Goal: Task Accomplishment & Management: Manage account settings

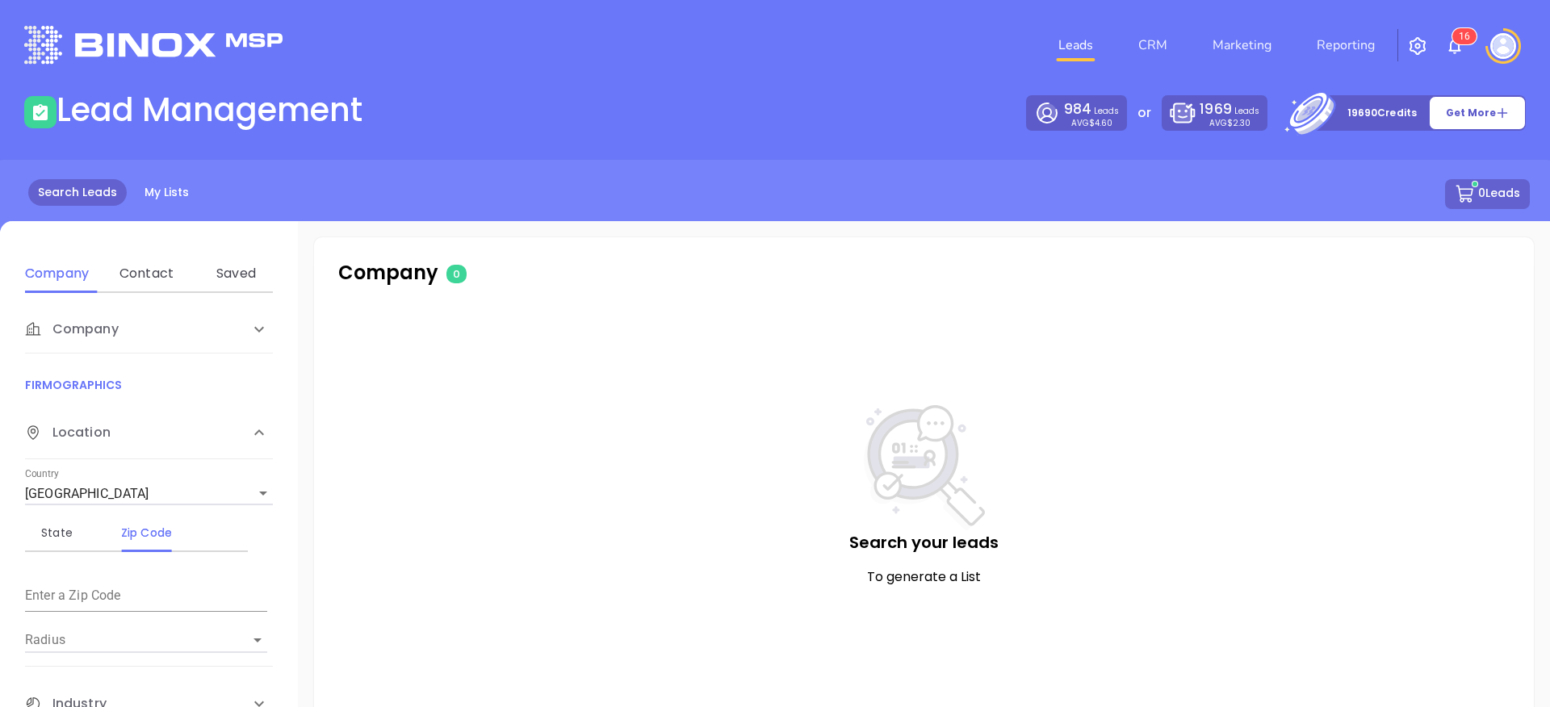
click at [1416, 43] on img "button" at bounding box center [1417, 45] width 19 height 19
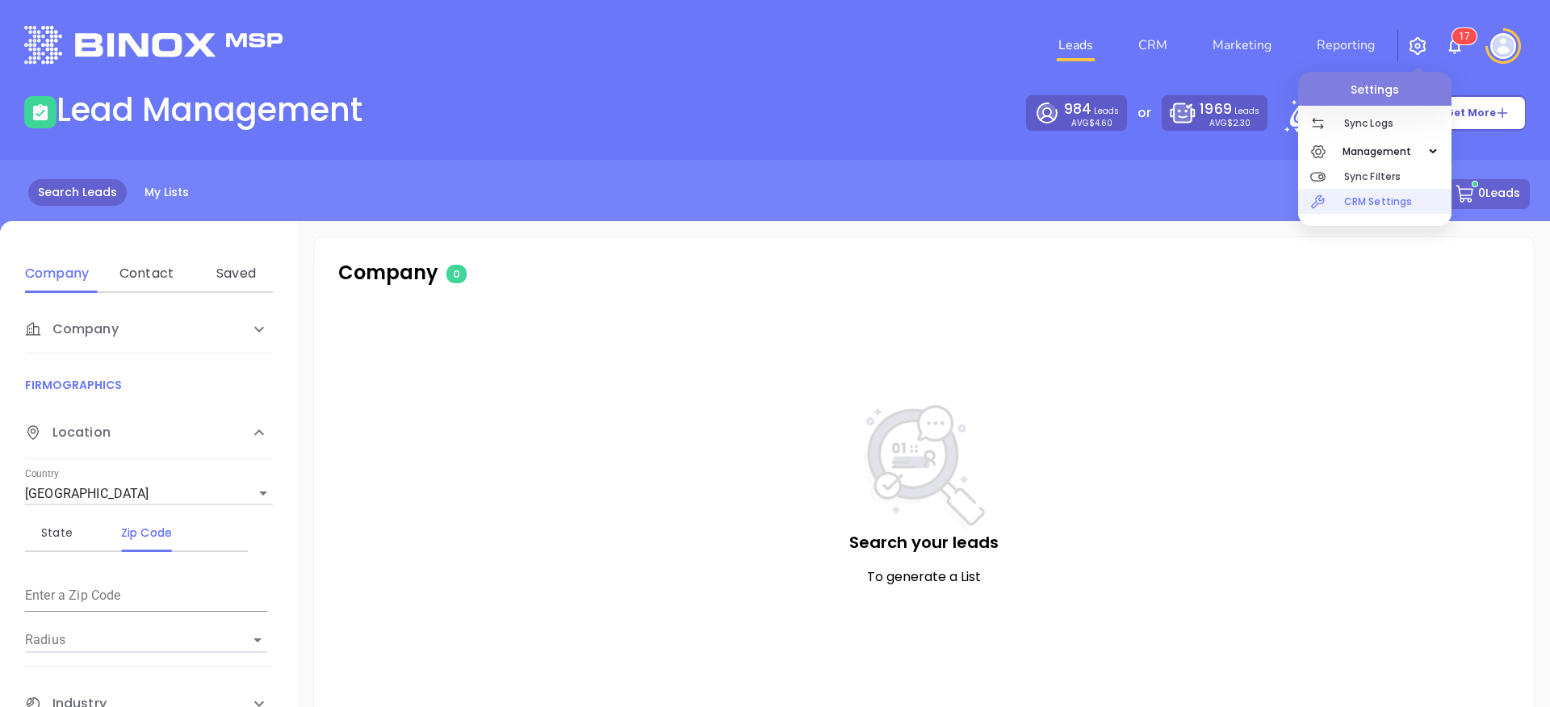
click at [1396, 210] on p "CRM Settings" at bounding box center [1397, 201] width 107 height 25
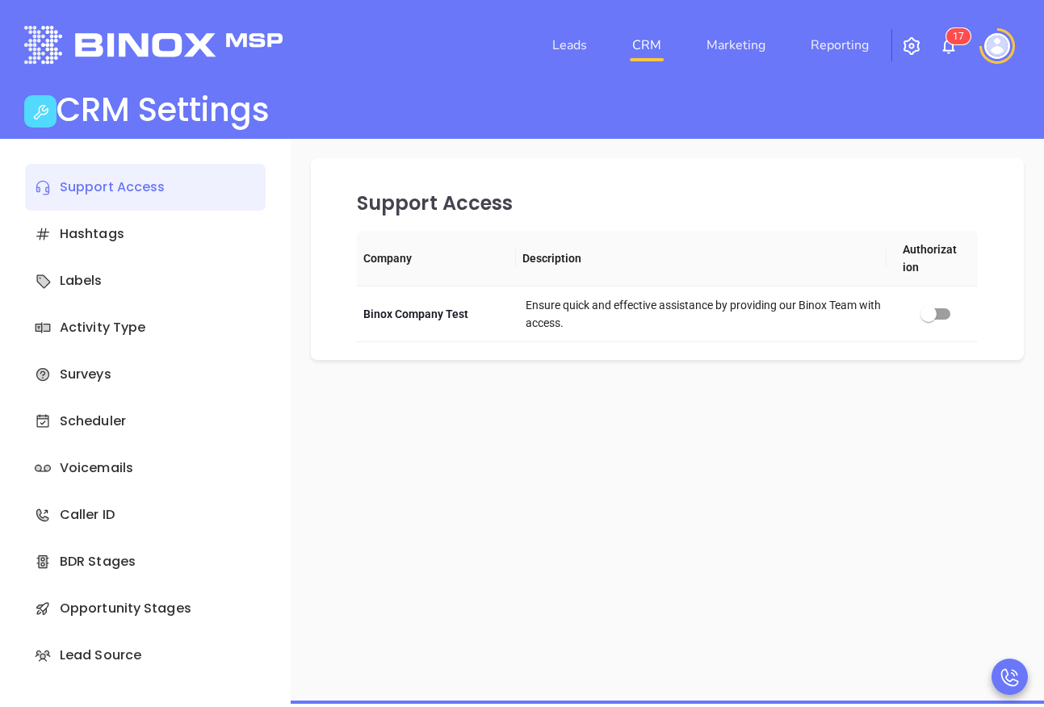
click at [907, 40] on img "button" at bounding box center [911, 45] width 19 height 19
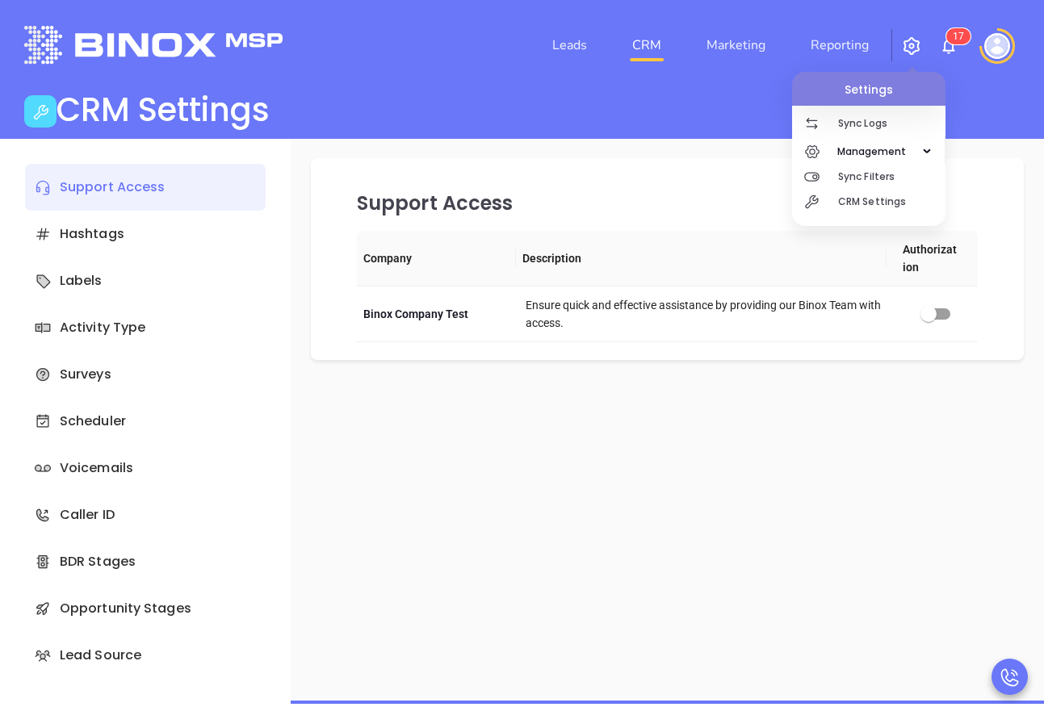
click at [997, 46] on img at bounding box center [997, 46] width 26 height 26
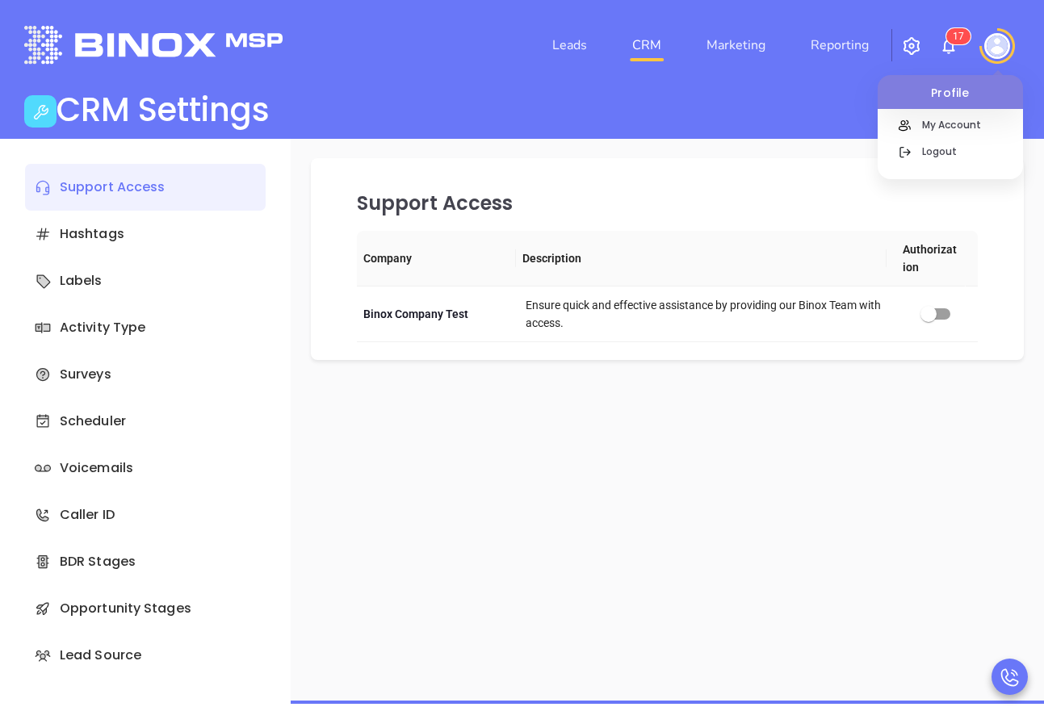
click at [905, 47] on img "button" at bounding box center [911, 45] width 19 height 19
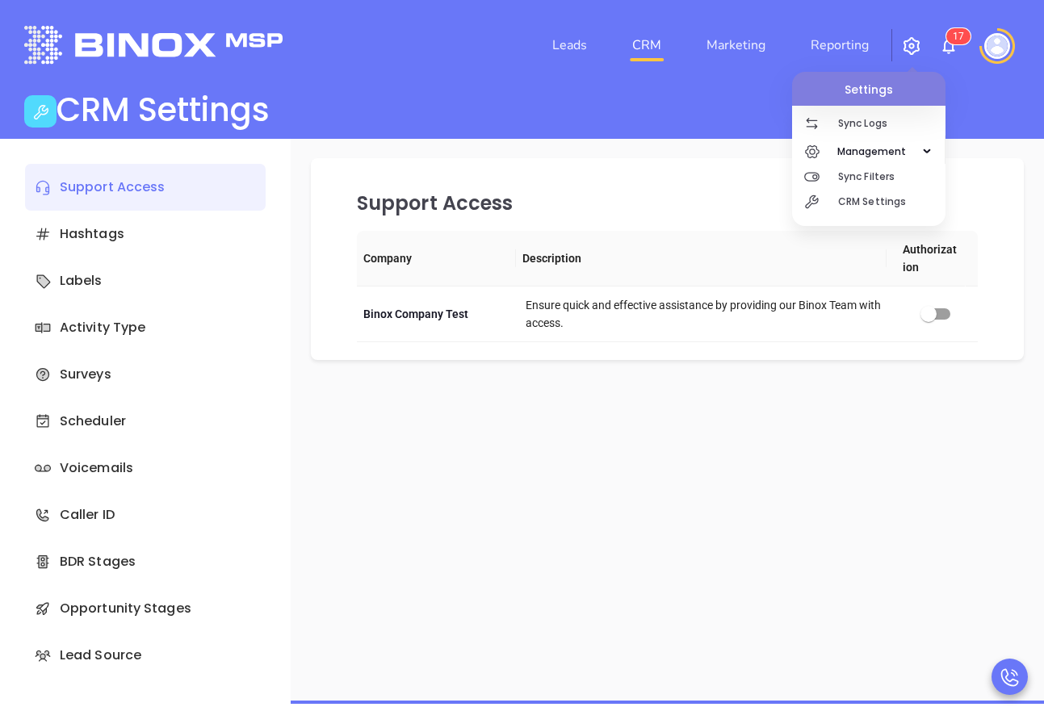
click at [998, 44] on img at bounding box center [997, 46] width 26 height 26
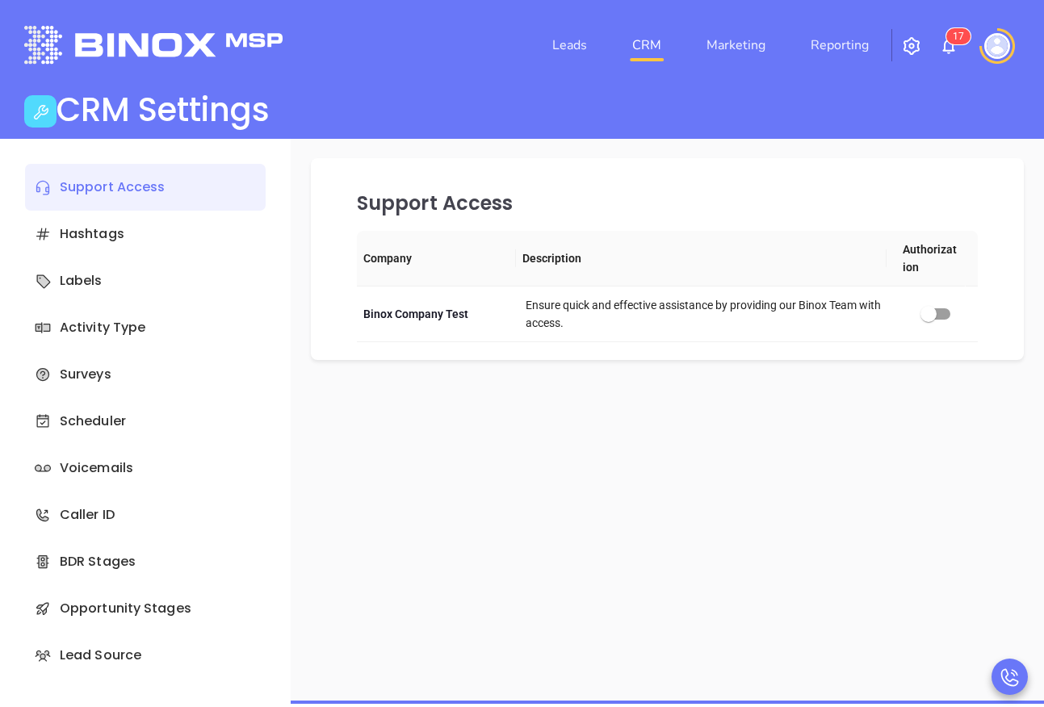
click at [991, 42] on img at bounding box center [997, 46] width 26 height 26
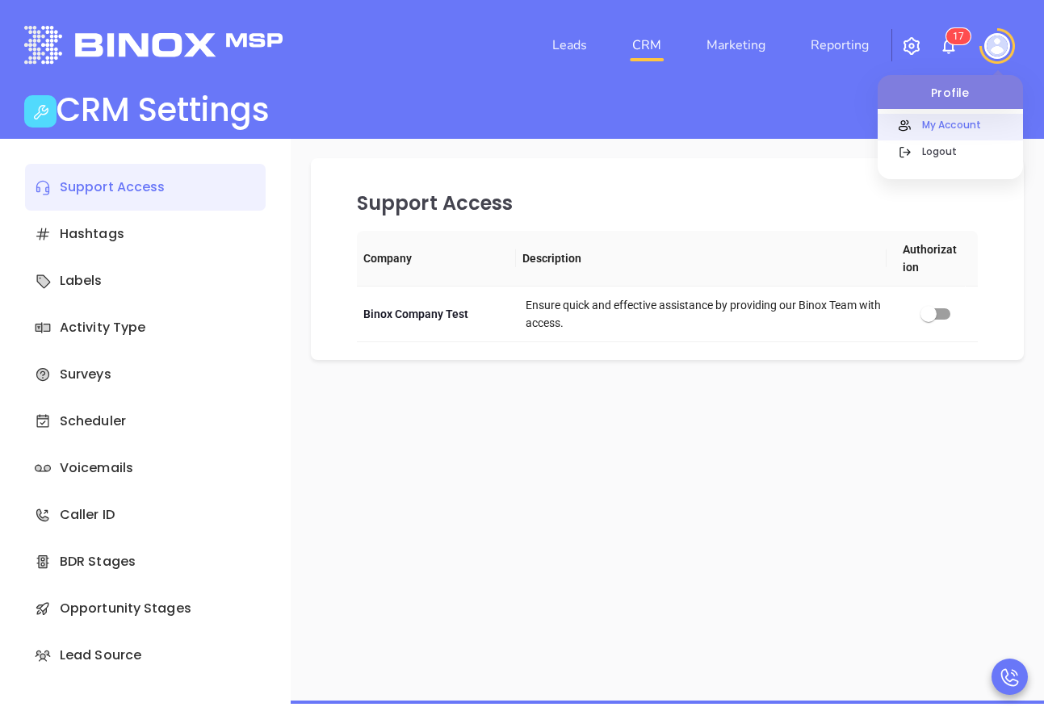
click at [969, 137] on div "My Account" at bounding box center [968, 131] width 109 height 30
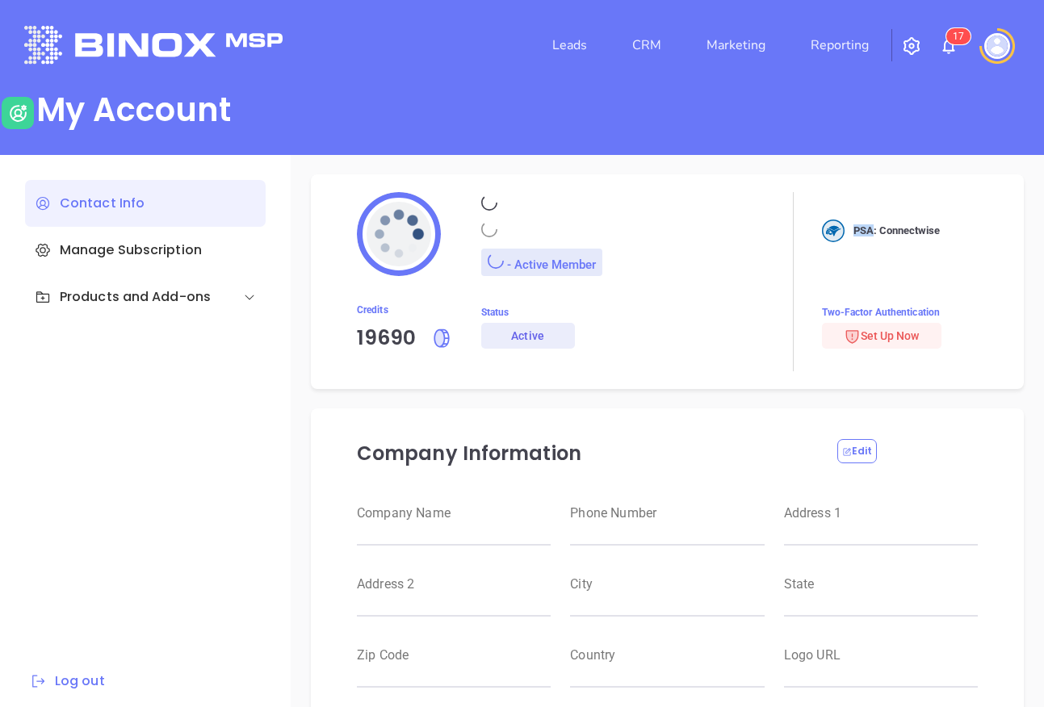
type input "Raulitos Company 2"
type input "(412) 123-4123"
type input "[STREET_ADDRESS]"
type input "Suite 100"
type input "Anytown"
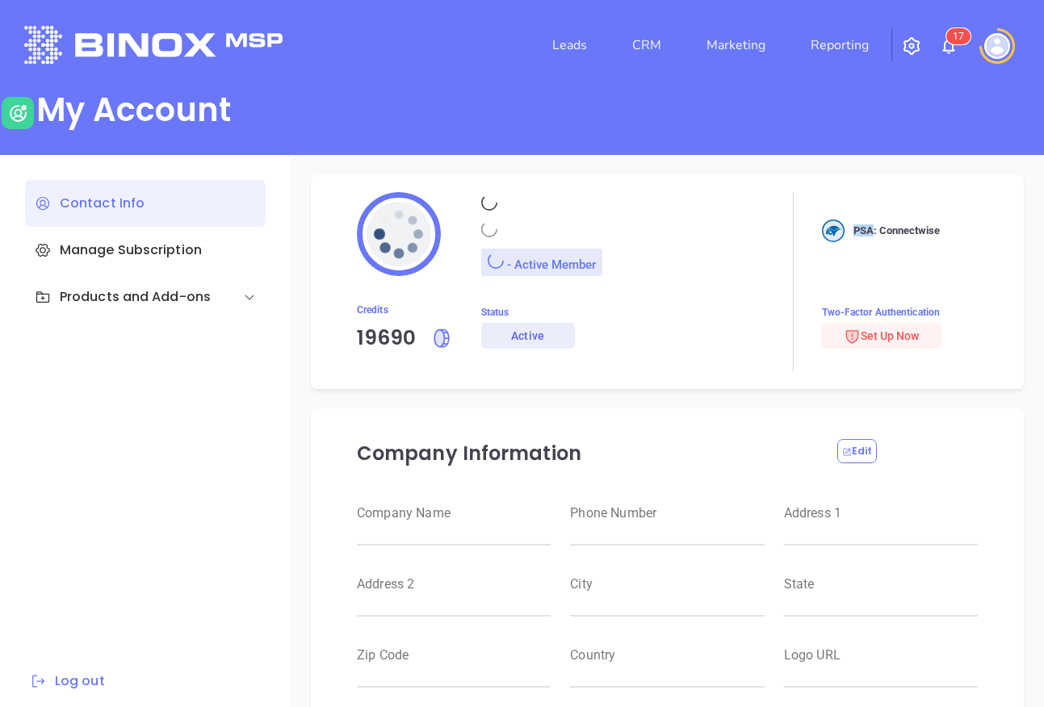
type input "CA"
type input "12345"
type input "US"
type input "[URL][DOMAIN_NAME]"
type input "#000000"
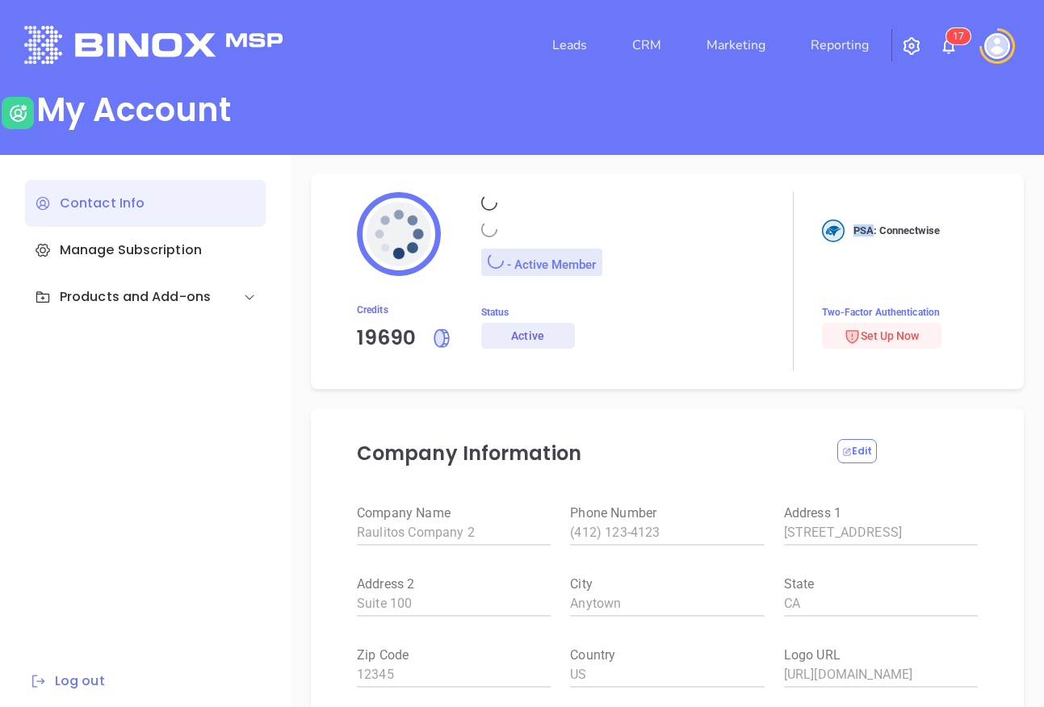
type input "[PERSON_NAME]"
type input "[PERSON_NAME][EMAIL_ADDRESS][DOMAIN_NAME]"
type input "Binox Company Test"
click at [969, 137] on main "My Account Contact Info Manage Subscription Products and Add-ons Log out - Acti…" at bounding box center [522, 403] width 1044 height 626
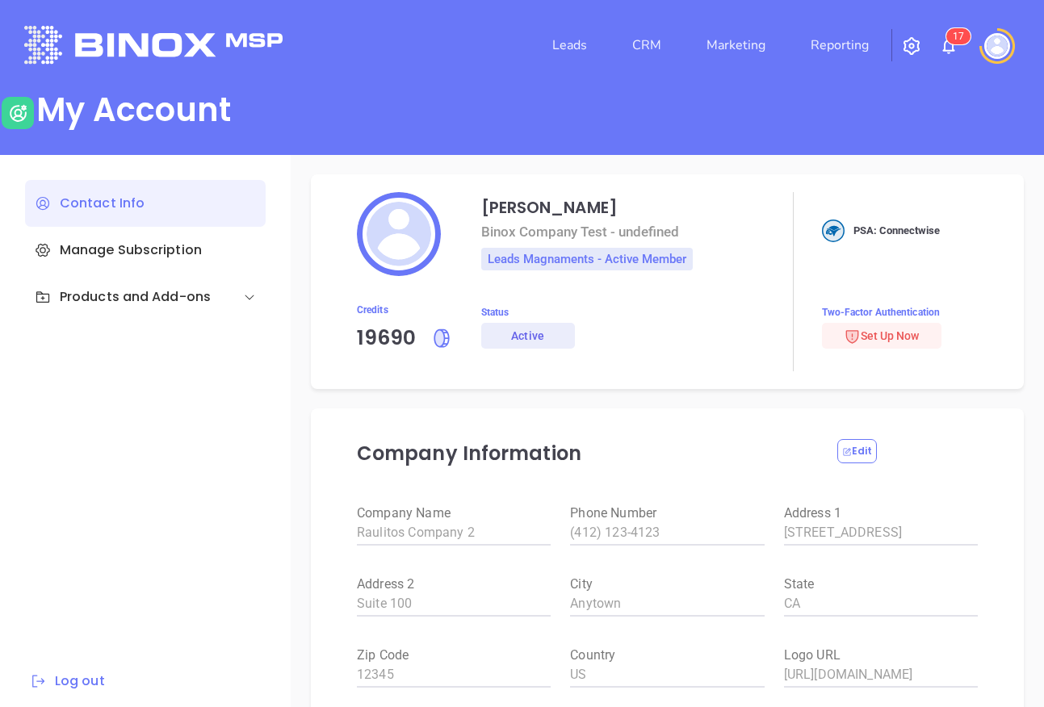
click at [1000, 72] on div "Leads CRM Marketing Reporting 1 7" at bounding box center [691, 45] width 676 height 58
click at [989, 62] on div at bounding box center [996, 46] width 45 height 36
click at [994, 52] on img at bounding box center [997, 46] width 26 height 26
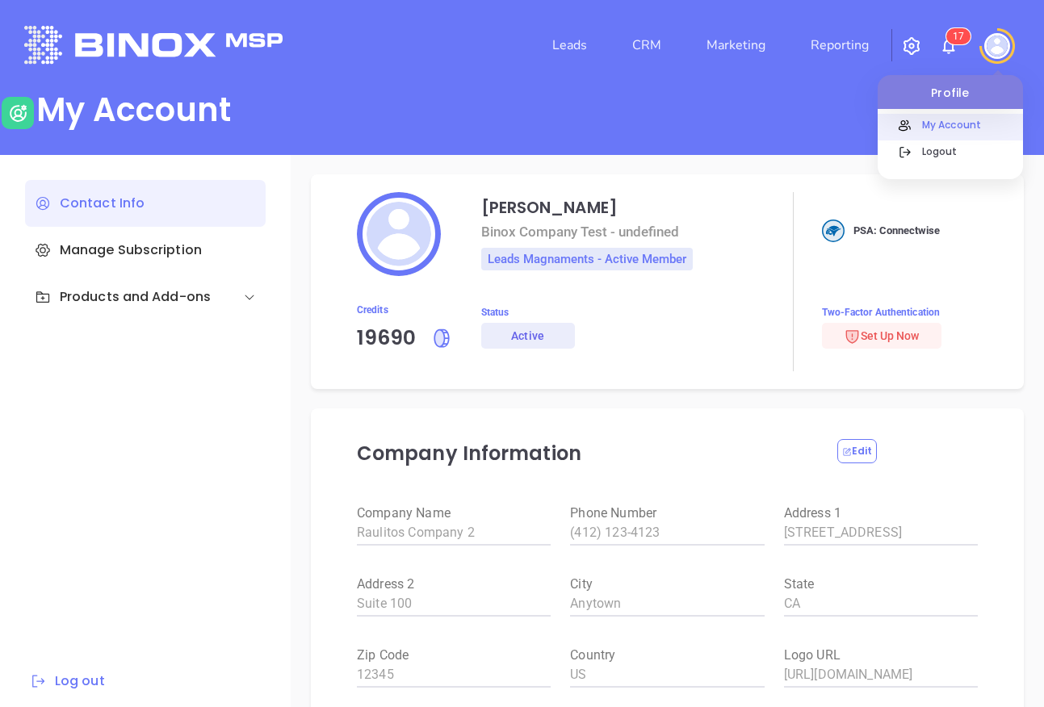
click at [950, 141] on div "My Account" at bounding box center [968, 131] width 109 height 30
click at [924, 149] on p "Logout" at bounding box center [968, 151] width 109 height 17
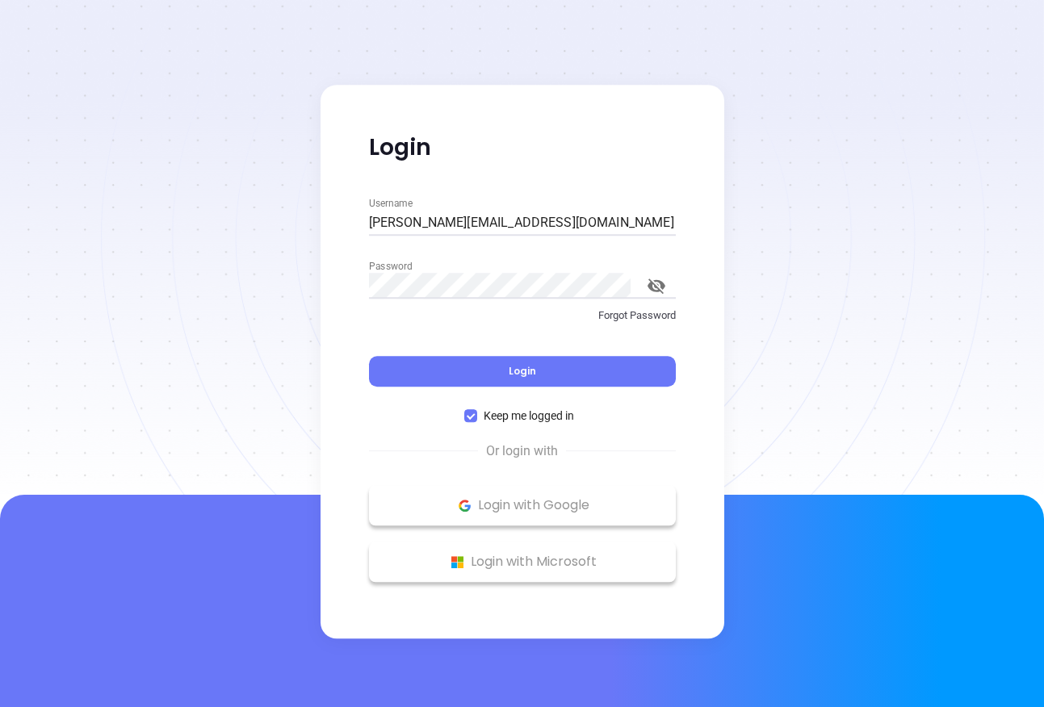
drag, startPoint x: 522, startPoint y: 371, endPoint x: 568, endPoint y: 207, distance: 170.2
click at [605, 205] on div "Username raul@binoxmsp.com Password Forgot Password Login Keep me logged in" at bounding box center [522, 310] width 326 height 231
click at [542, 216] on input "raul@binoxmsp.com" at bounding box center [522, 223] width 307 height 26
type input "kevin@binoxmsp.com"
click at [462, 346] on div "Login" at bounding box center [522, 362] width 307 height 50
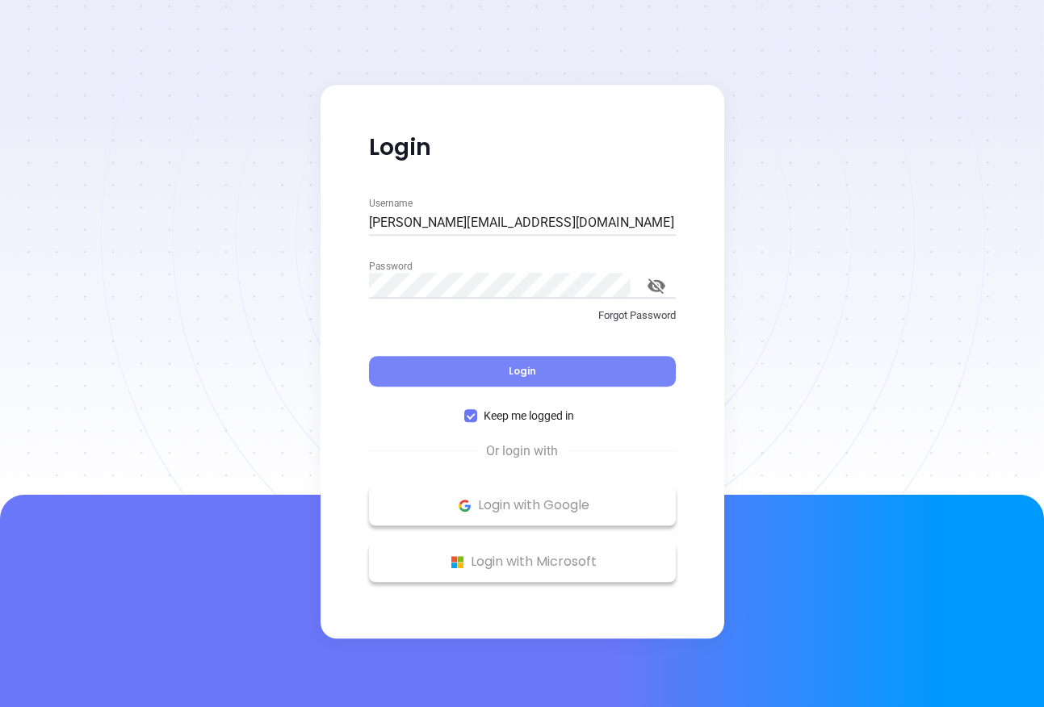
click at [470, 360] on button "Login" at bounding box center [522, 371] width 307 height 31
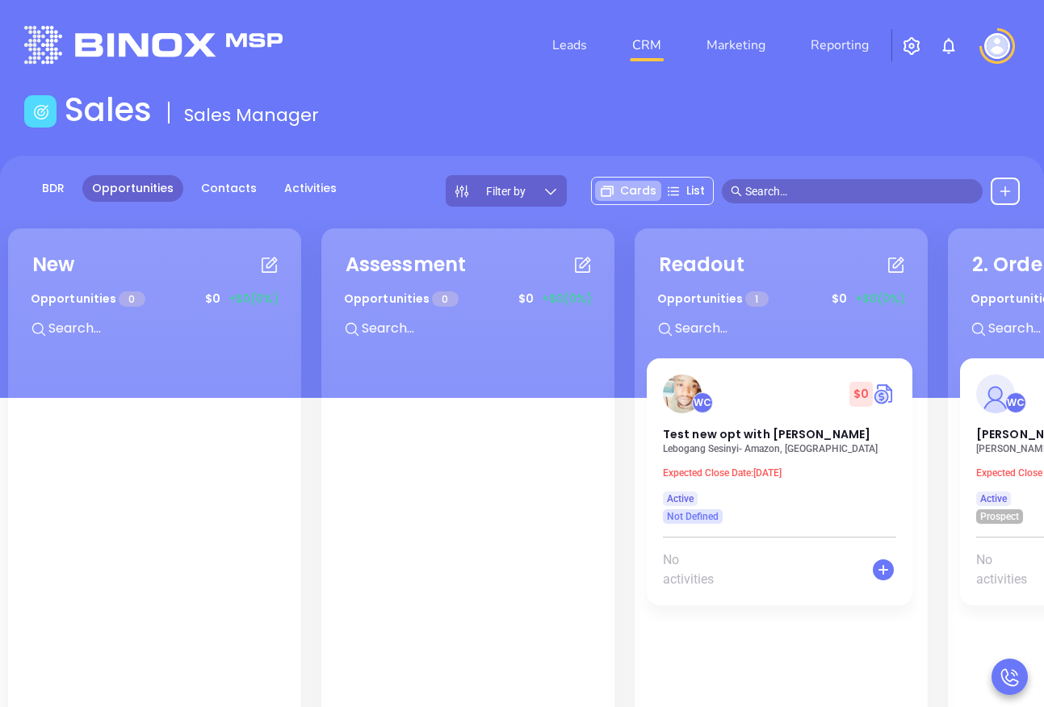
click at [909, 47] on img "button" at bounding box center [911, 45] width 19 height 19
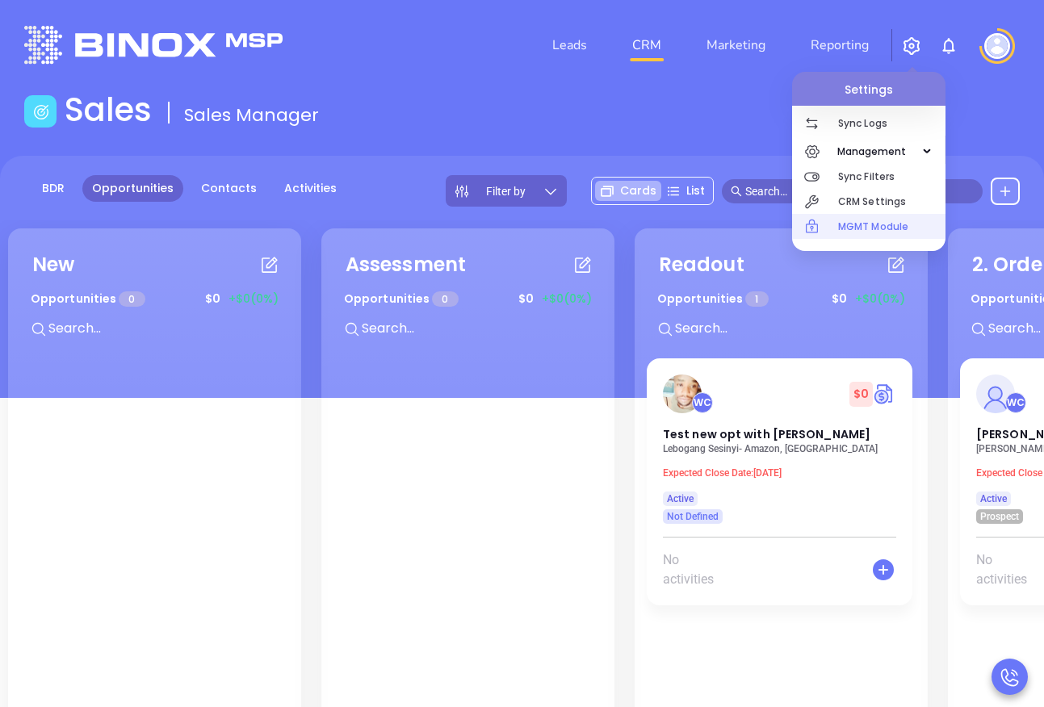
click at [897, 232] on p "MGMT Module" at bounding box center [891, 226] width 107 height 25
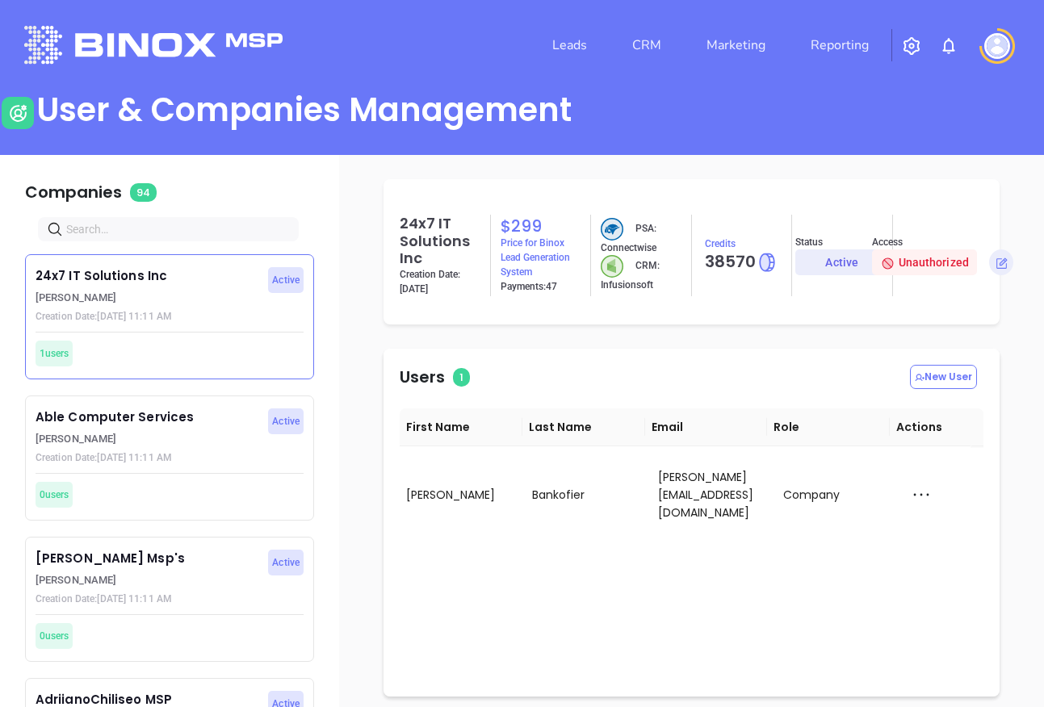
click at [216, 229] on input "text" at bounding box center [171, 229] width 211 height 18
type input "mot"
click at [108, 550] on p "Motiva Networks" at bounding box center [148, 559] width 224 height 19
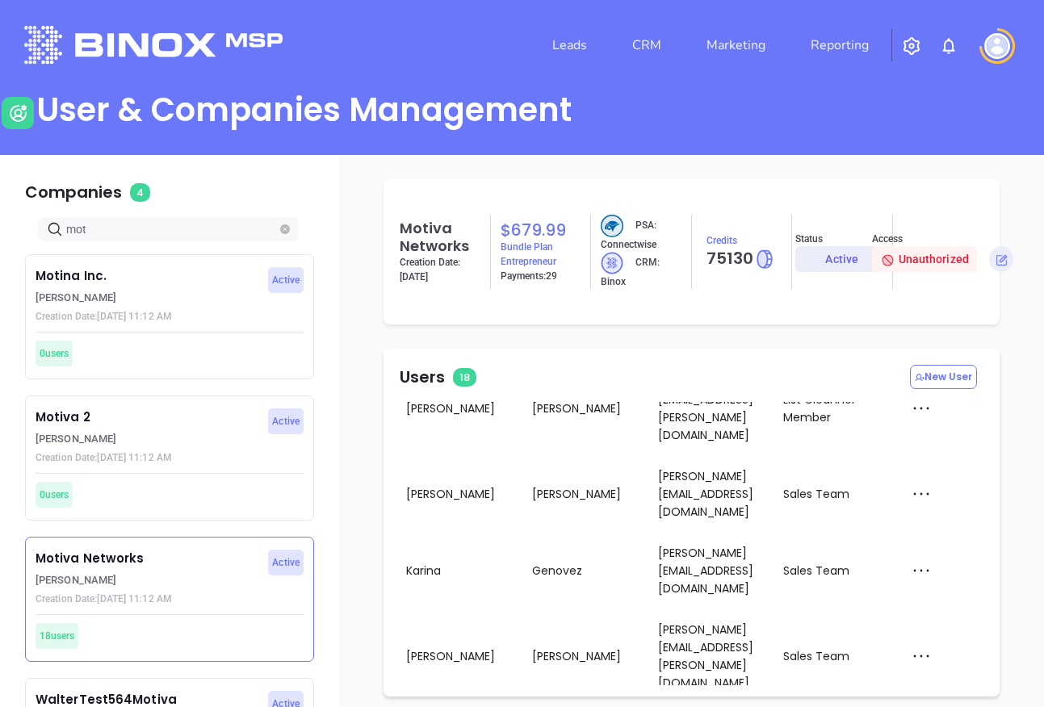
scroll to position [249, 0]
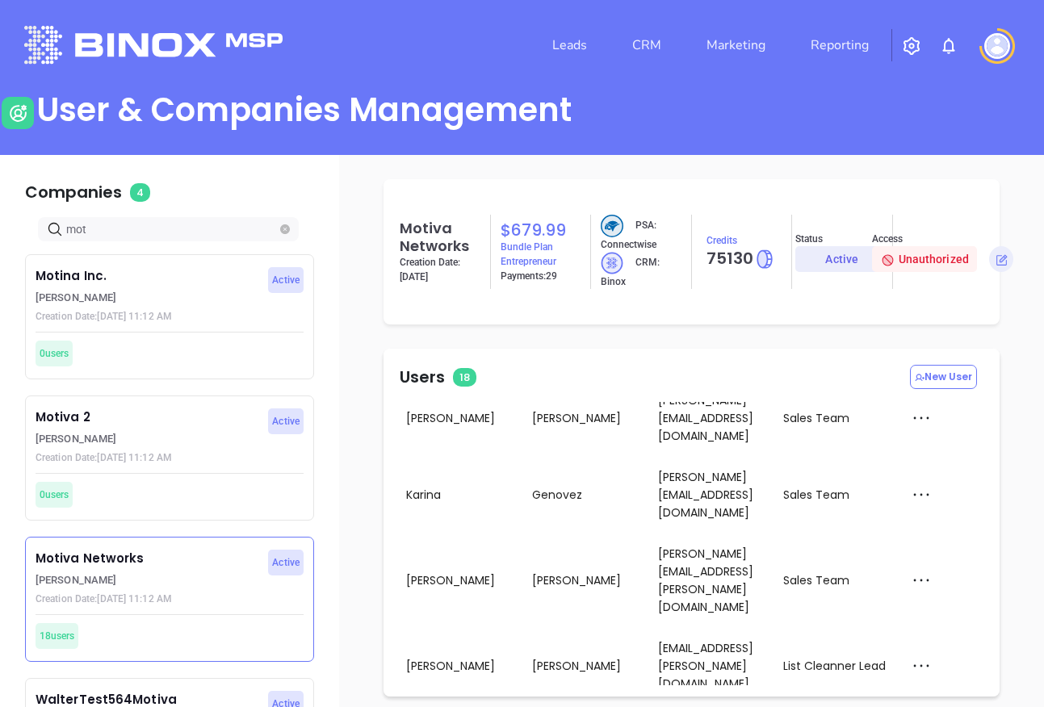
click at [981, 517] on div "Impersonate" at bounding box center [955, 513] width 107 height 18
click at [999, 41] on img at bounding box center [997, 46] width 26 height 26
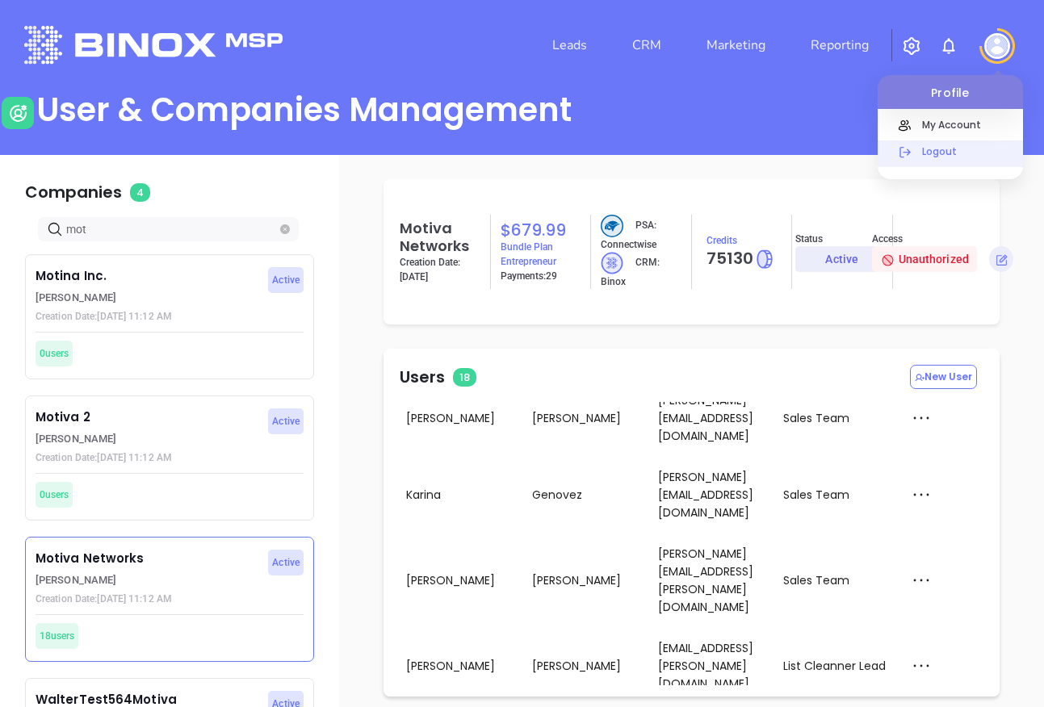
click at [968, 153] on p "Logout" at bounding box center [968, 151] width 109 height 17
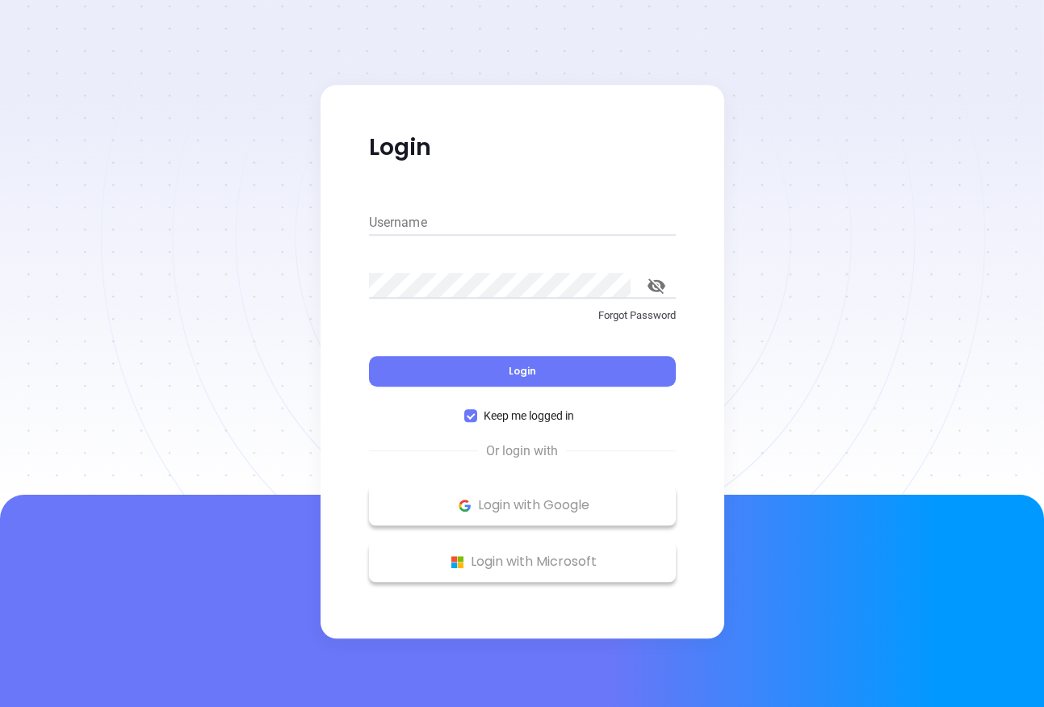
type input "[PERSON_NAME][EMAIL_ADDRESS][DOMAIN_NAME]"
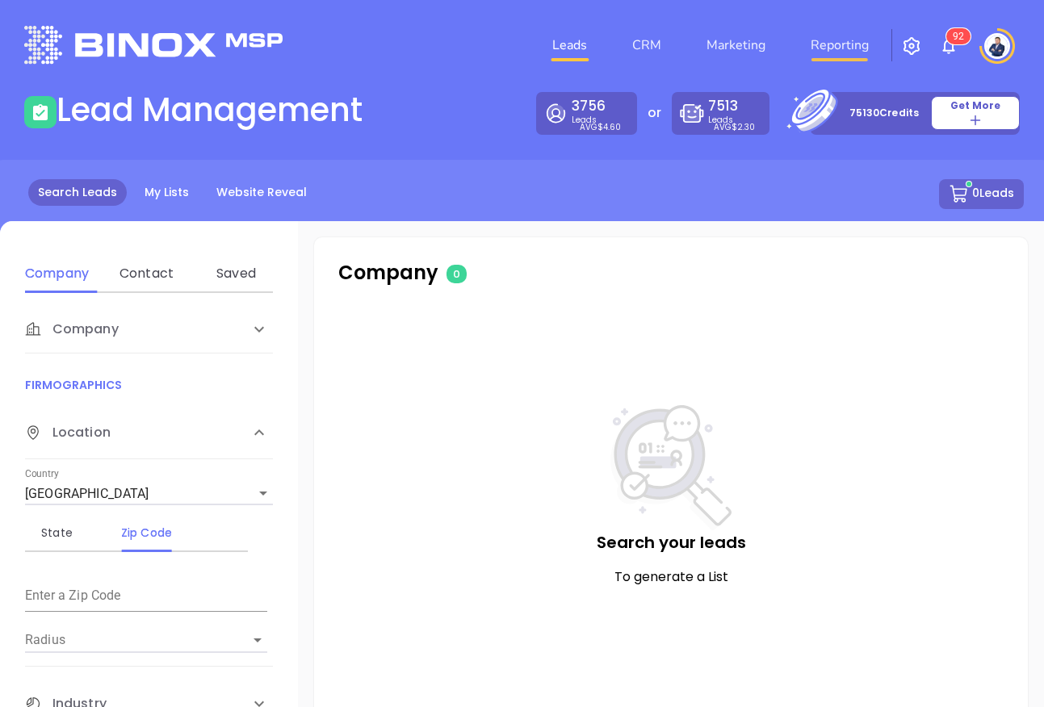
click at [829, 41] on link "Reporting" at bounding box center [839, 45] width 71 height 32
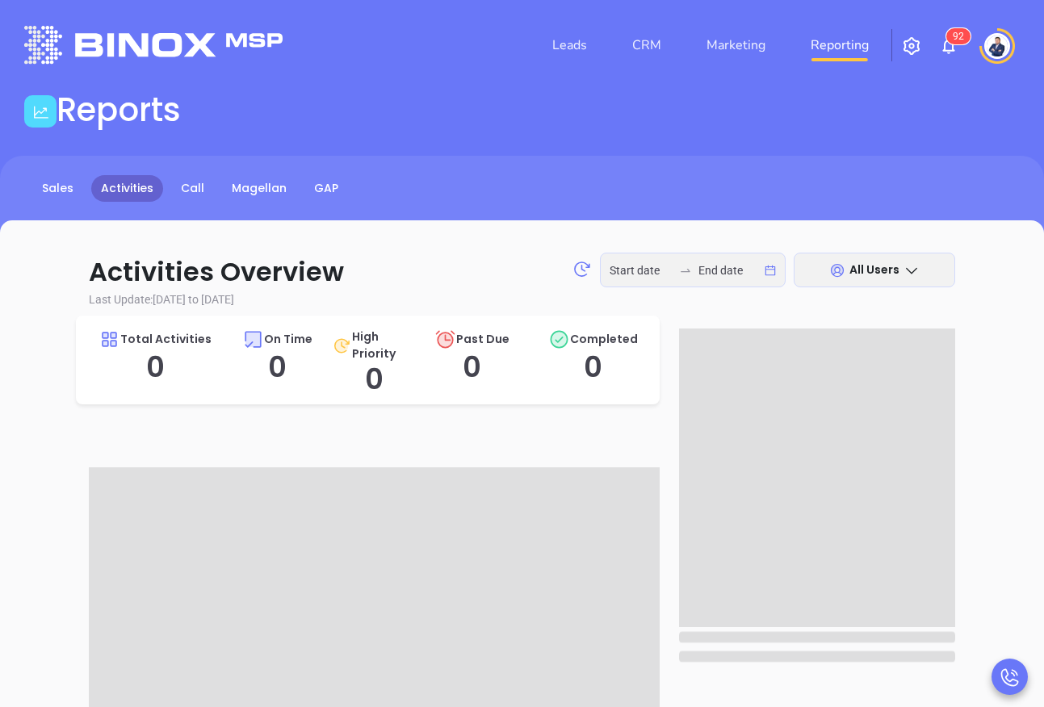
type input "2025-09-22"
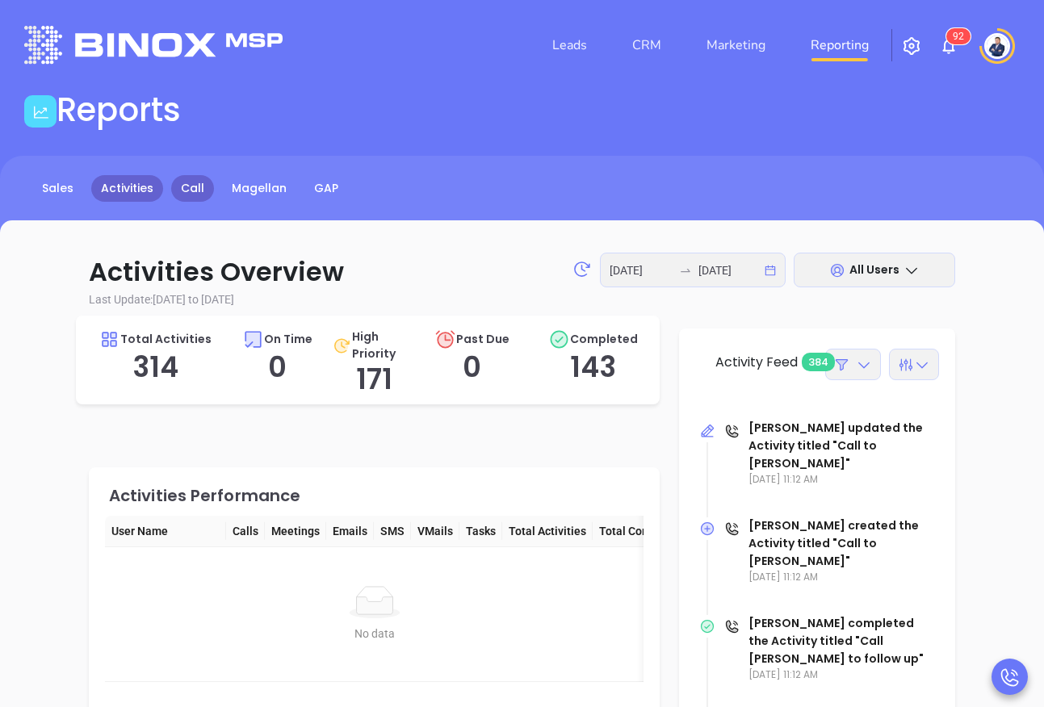
click at [191, 199] on link "Call" at bounding box center [192, 188] width 43 height 27
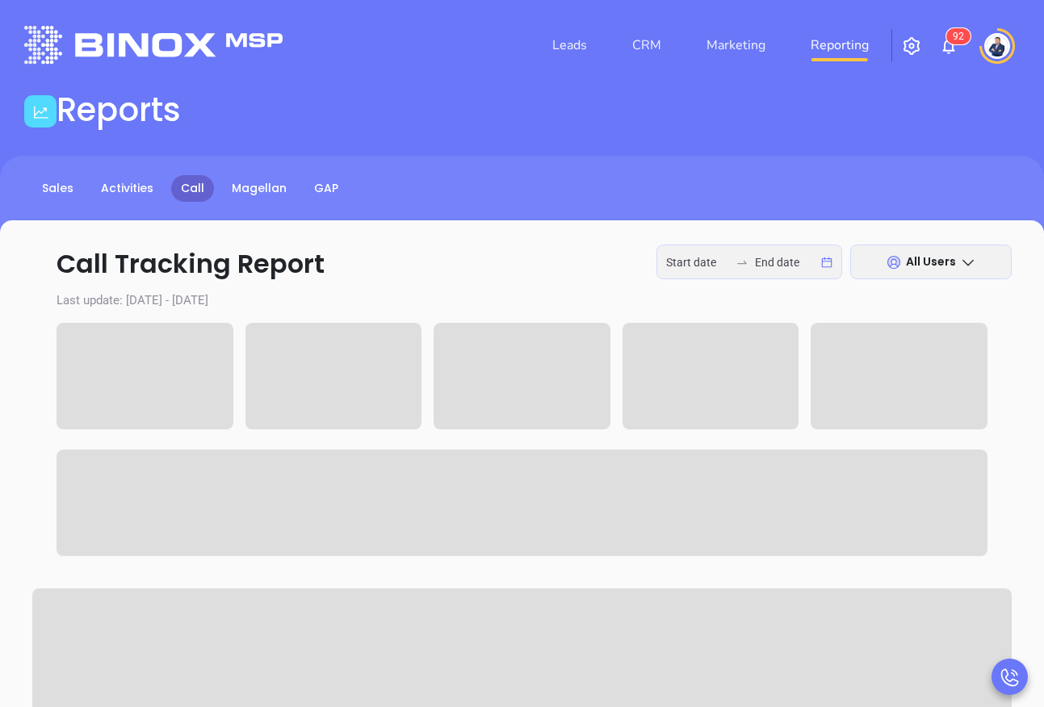
type input "2025-09-22"
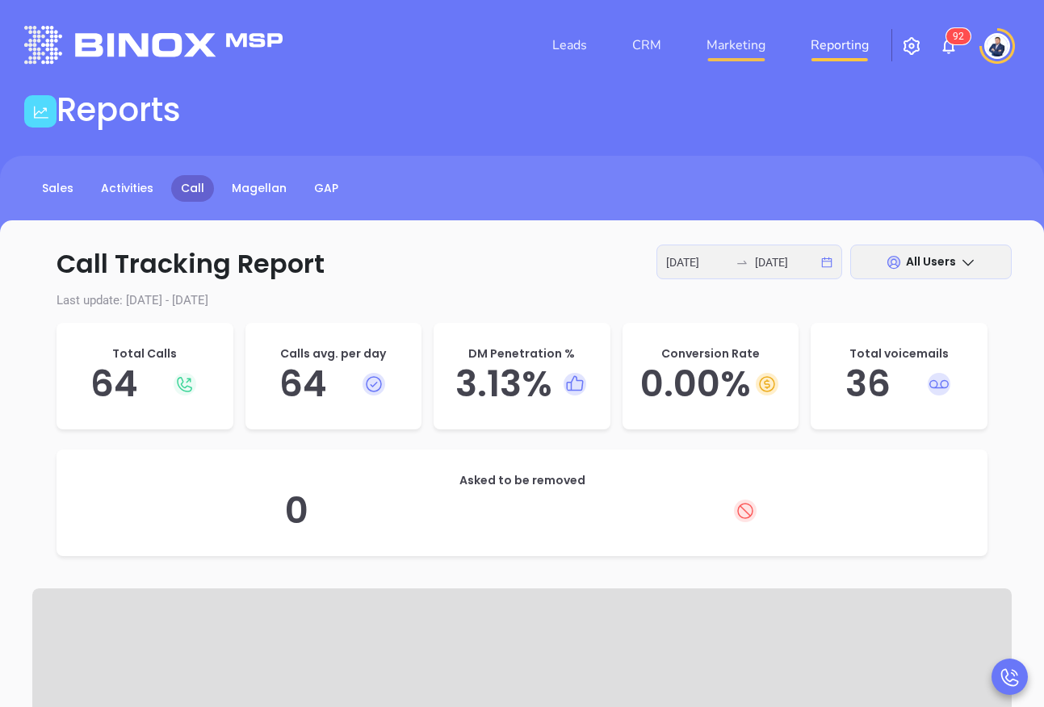
click at [718, 35] on link "Marketing" at bounding box center [736, 45] width 72 height 32
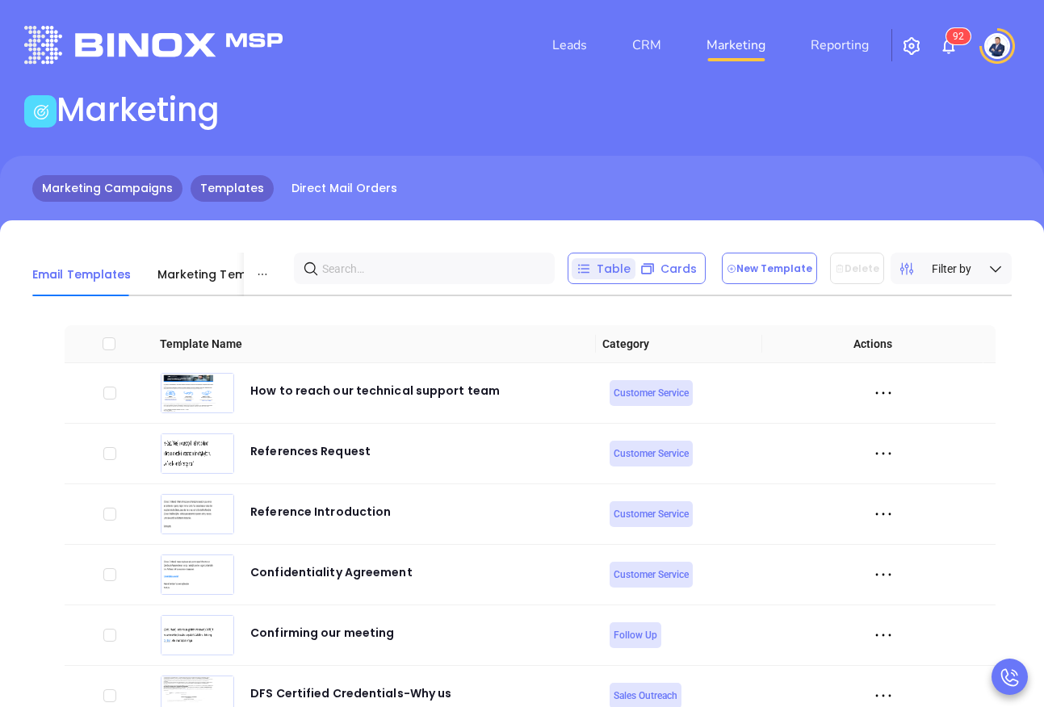
click at [136, 186] on link "Marketing Campaigns" at bounding box center [107, 188] width 150 height 27
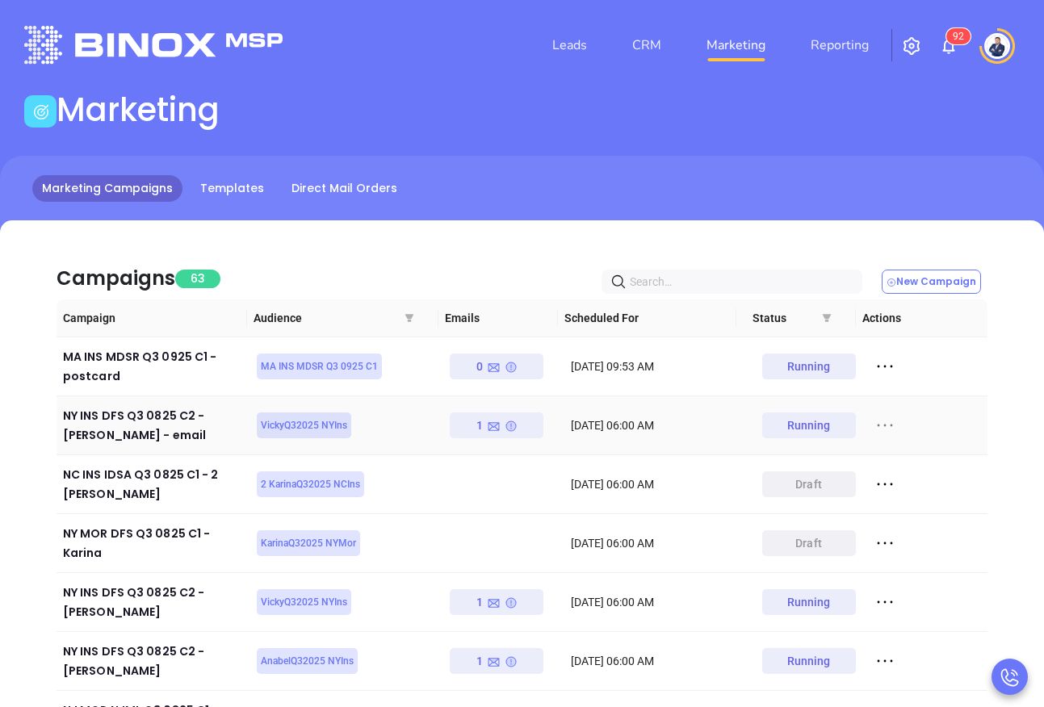
click at [879, 425] on icon at bounding box center [884, 426] width 15 height 2
click at [927, 454] on div "View Report" at bounding box center [948, 455] width 146 height 18
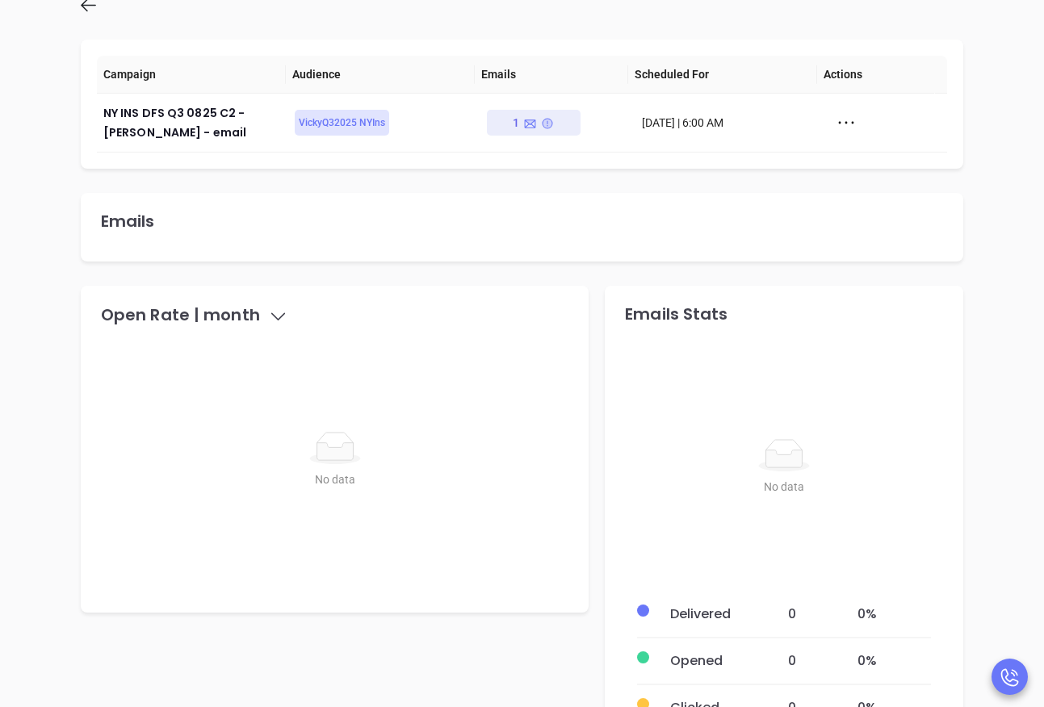
scroll to position [249, 0]
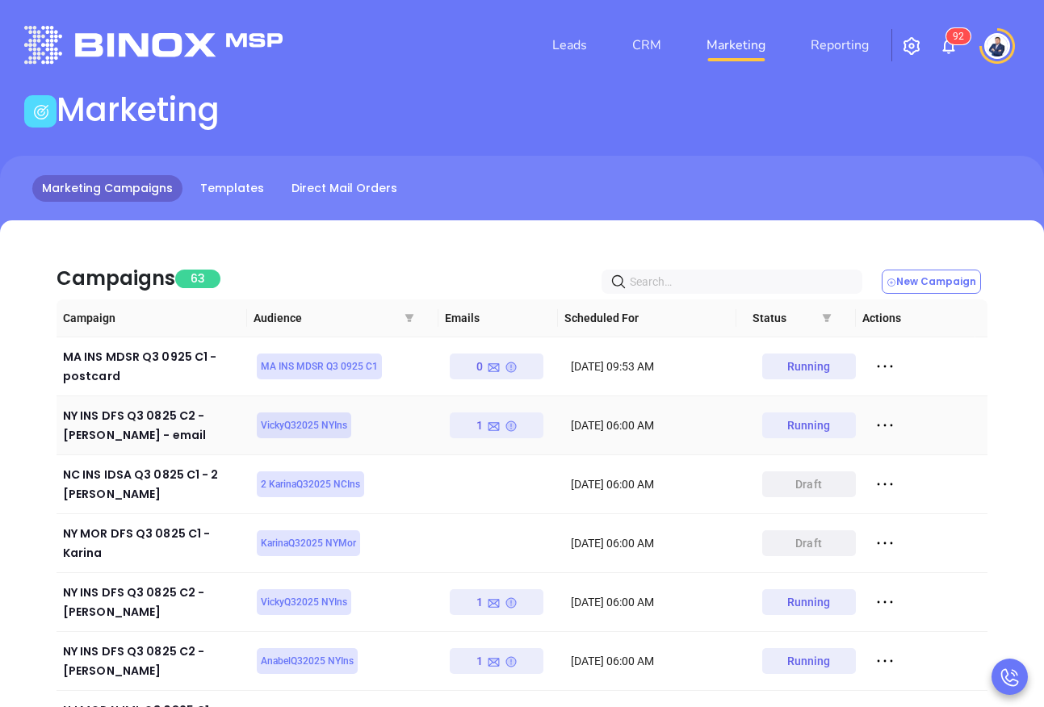
click at [877, 425] on icon at bounding box center [885, 425] width 24 height 24
click at [942, 486] on div "View" at bounding box center [948, 484] width 146 height 18
click at [879, 592] on icon at bounding box center [885, 602] width 24 height 24
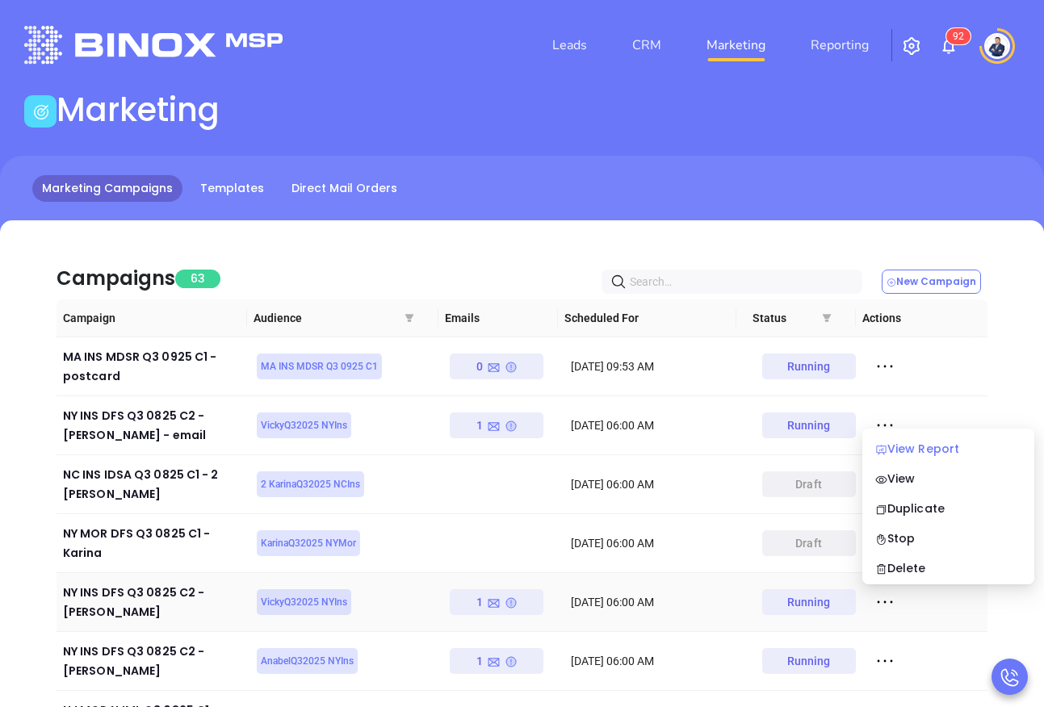
click at [941, 454] on div "View Report" at bounding box center [948, 449] width 146 height 18
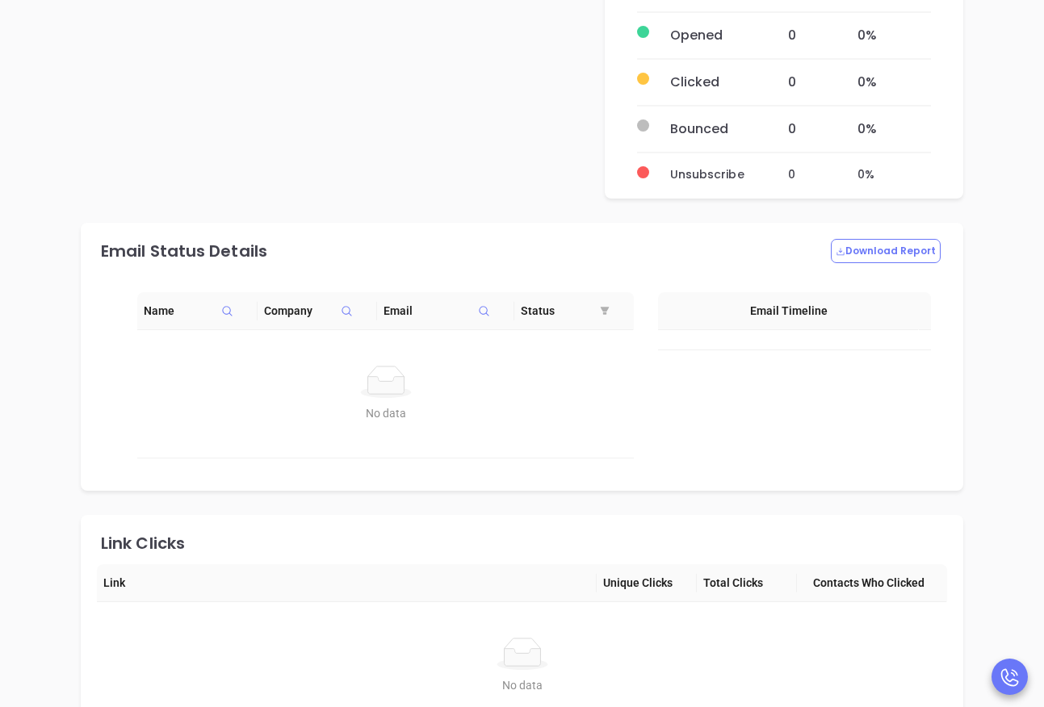
scroll to position [1057, 0]
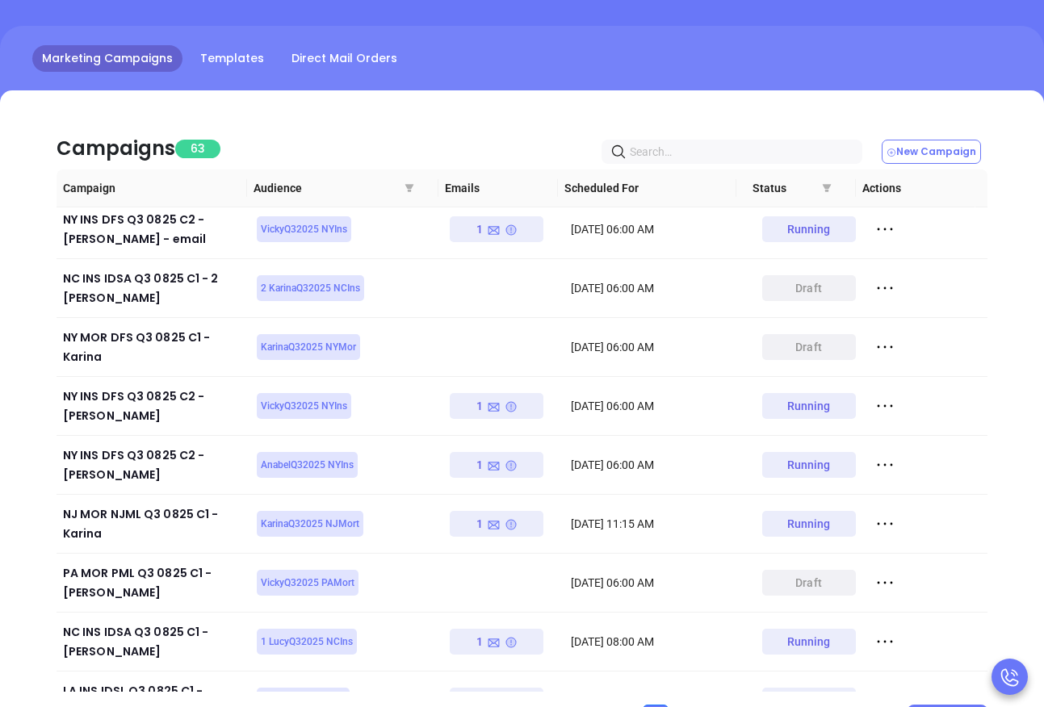
scroll to position [210, 0]
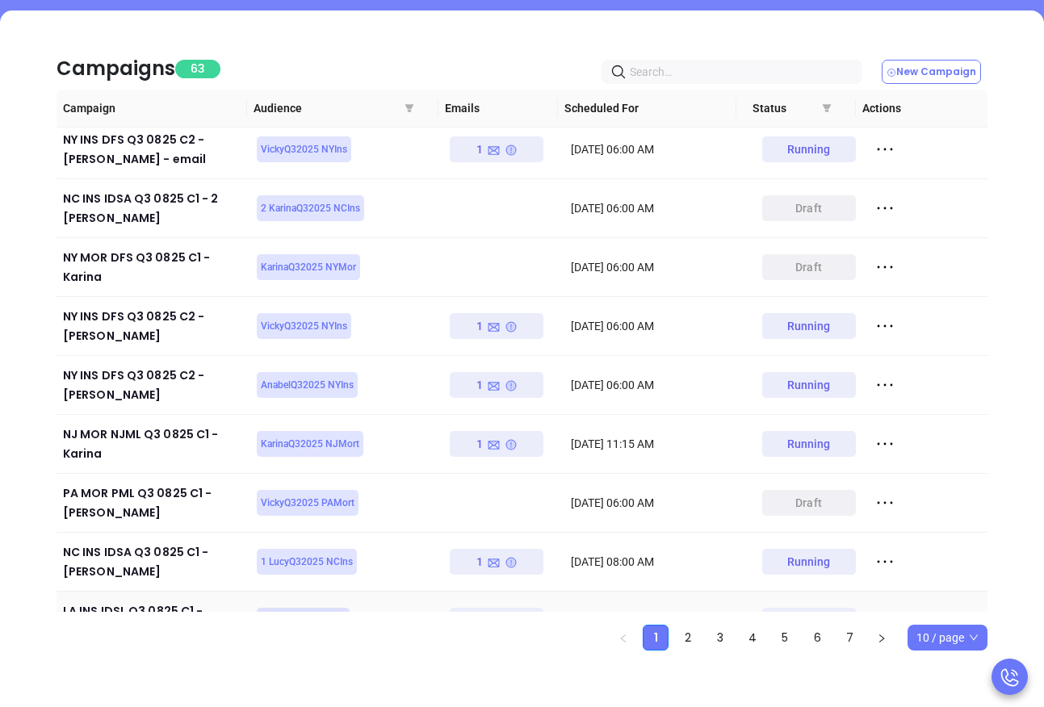
click at [880, 620] on icon at bounding box center [884, 621] width 15 height 2
click at [927, 442] on div "View Report" at bounding box center [948, 442] width 146 height 18
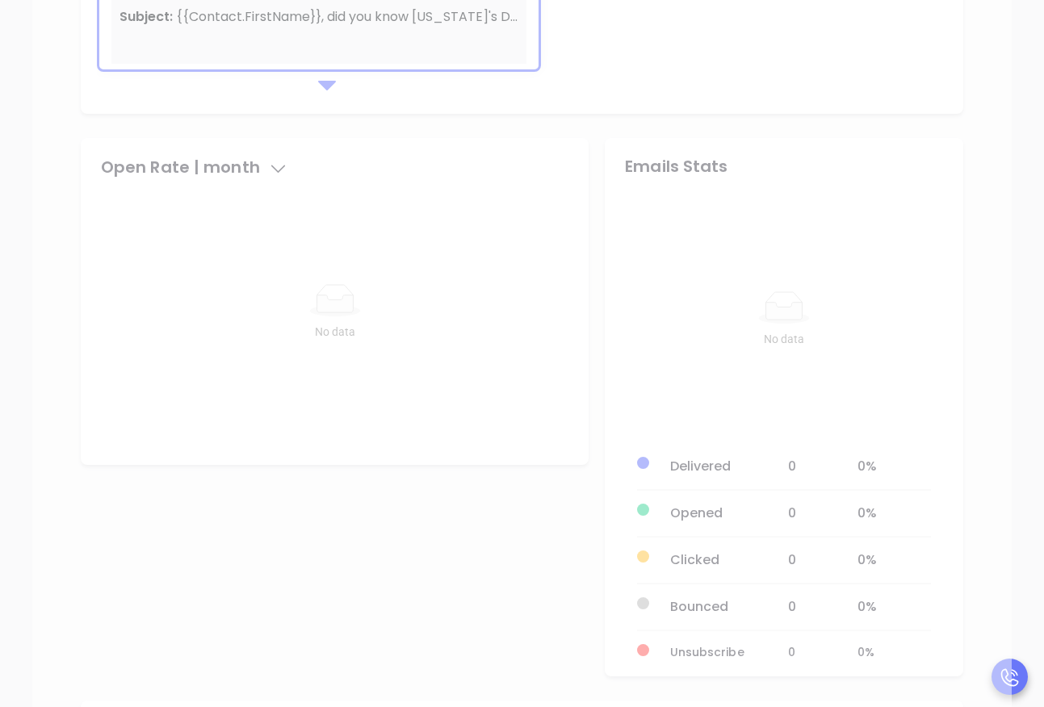
scroll to position [576, 0]
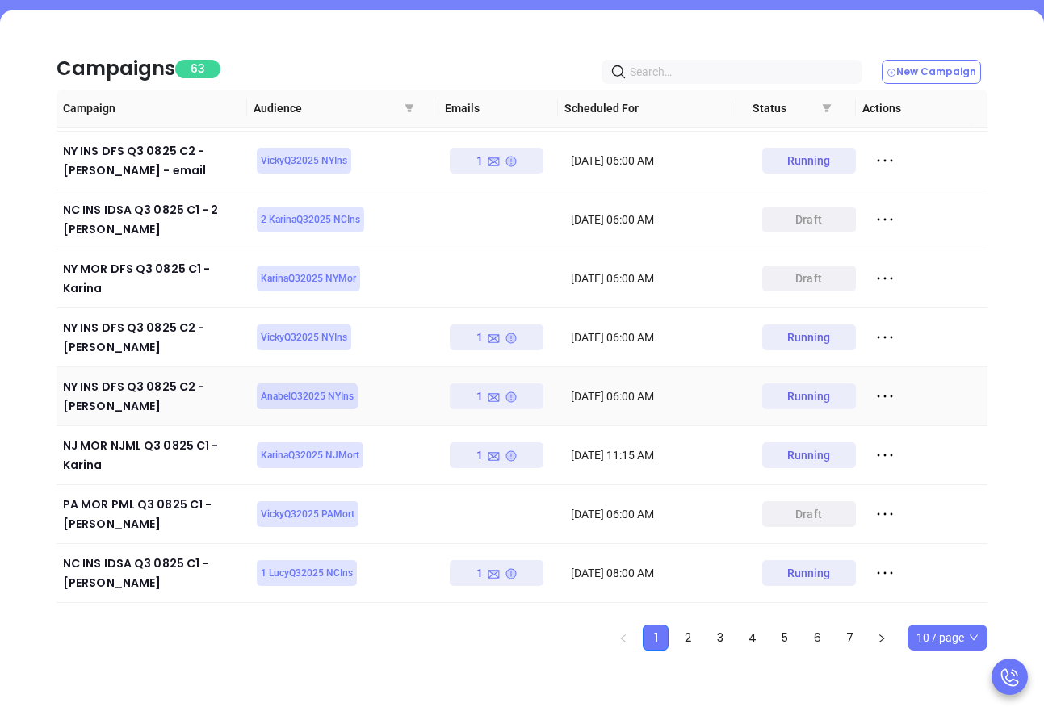
scroll to position [66, 0]
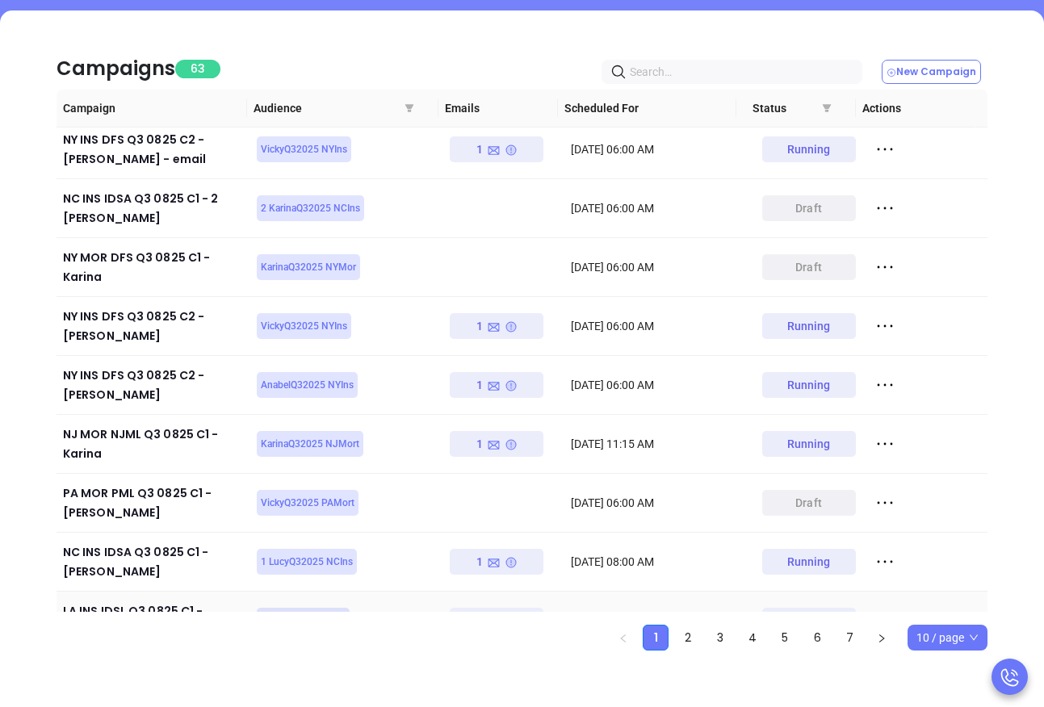
click at [877, 609] on icon at bounding box center [885, 621] width 24 height 24
click at [924, 442] on div "View Report" at bounding box center [948, 442] width 146 height 18
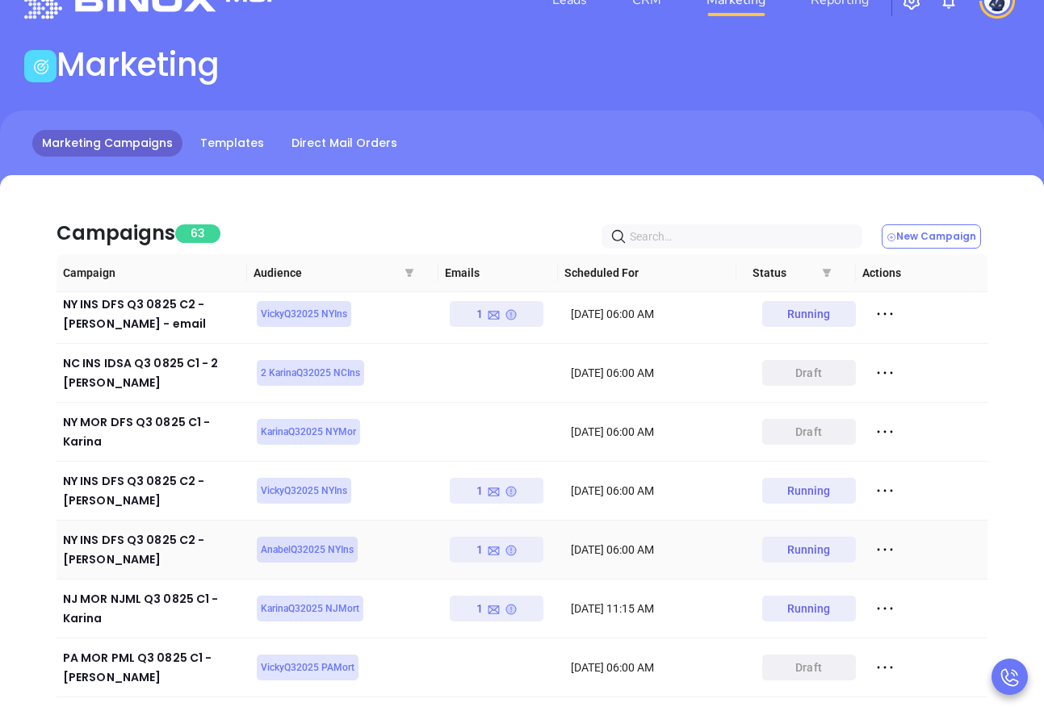
scroll to position [210, 0]
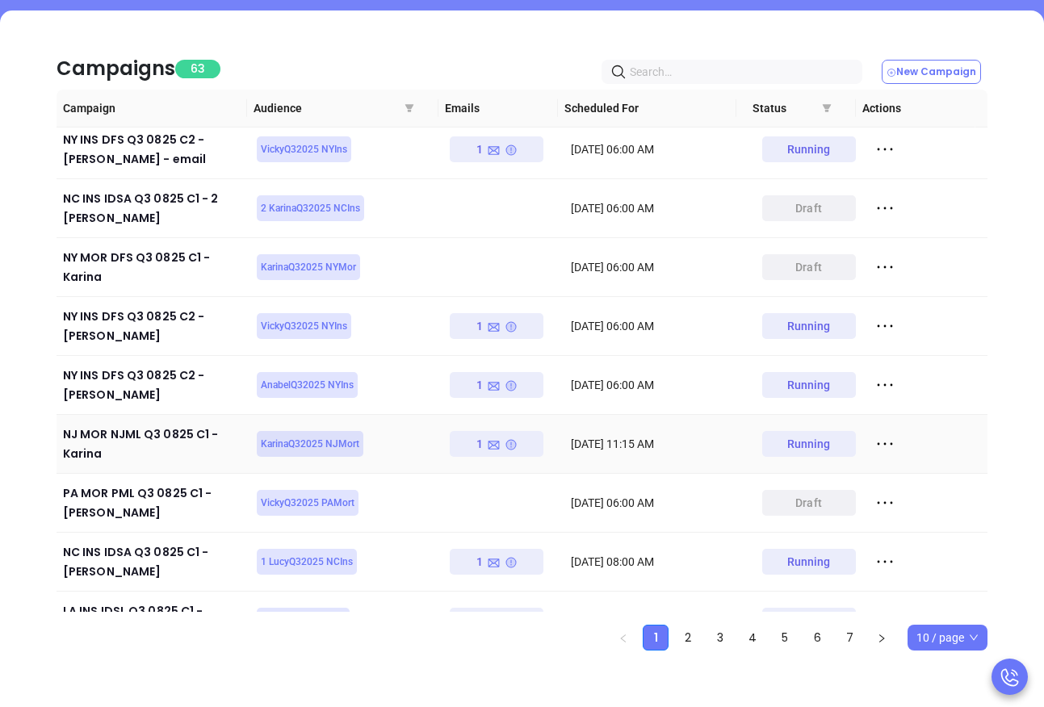
click at [881, 433] on icon at bounding box center [885, 444] width 24 height 24
click at [893, 454] on div "View Report" at bounding box center [948, 460] width 146 height 18
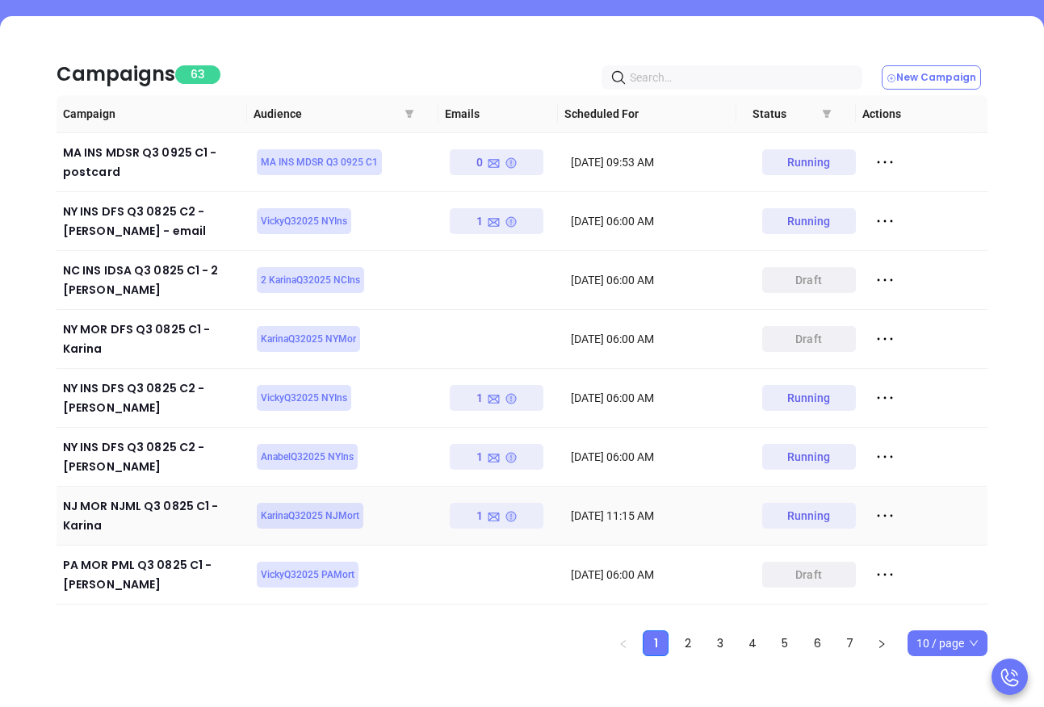
scroll to position [210, 0]
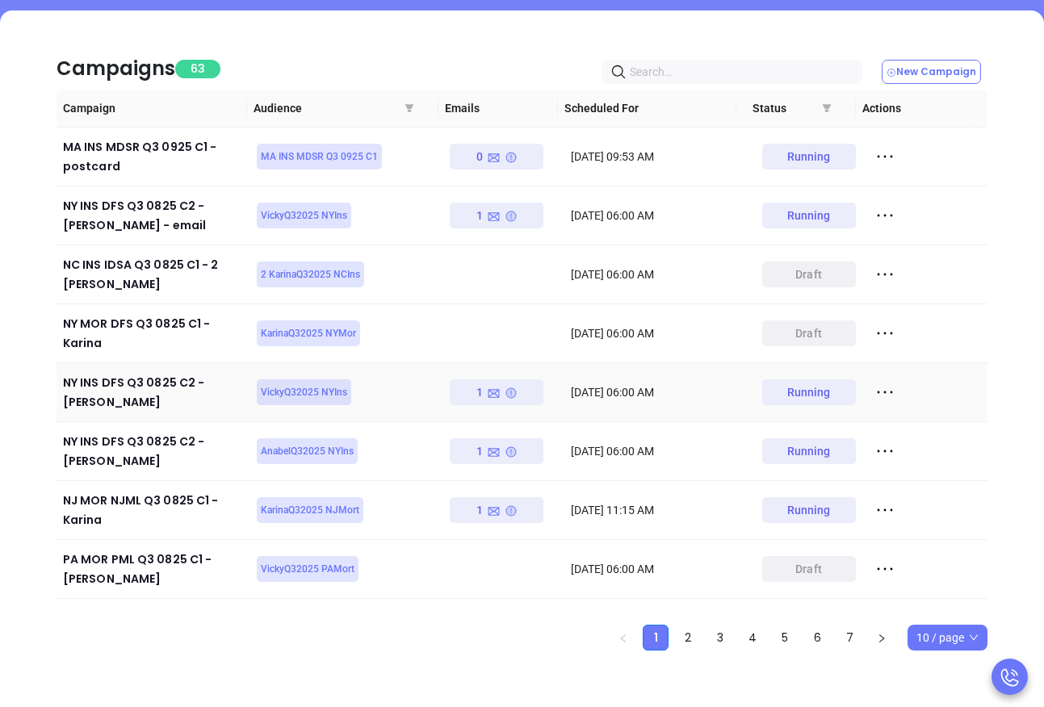
click at [880, 380] on icon at bounding box center [885, 392] width 24 height 24
click at [929, 414] on div "View Report" at bounding box center [948, 415] width 146 height 18
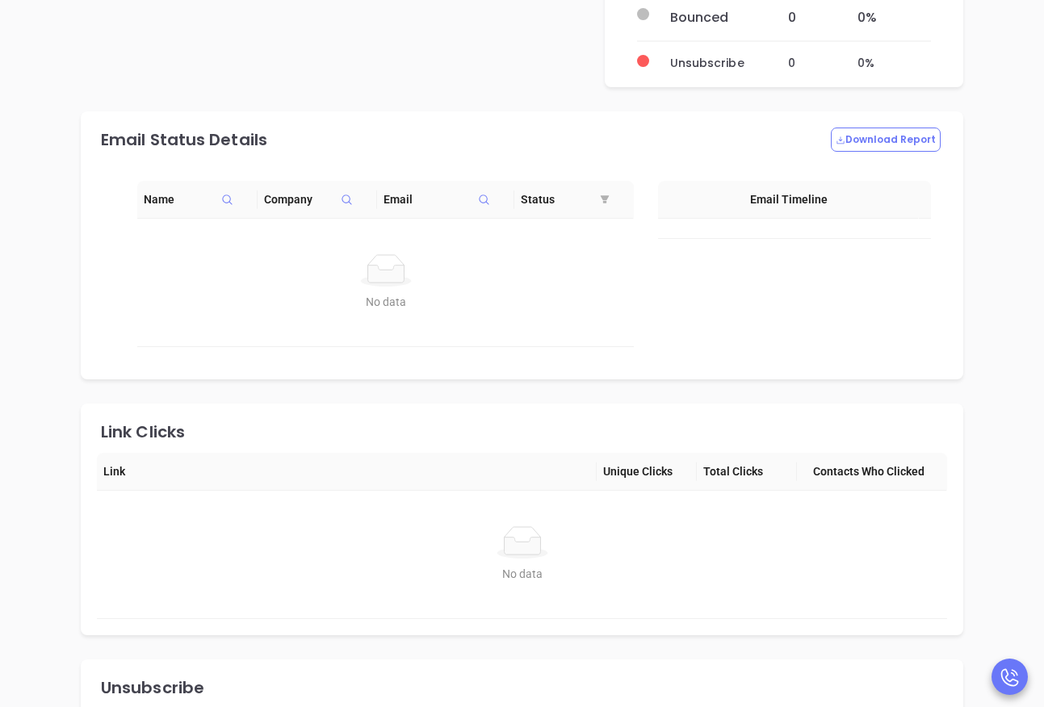
scroll to position [1166, 0]
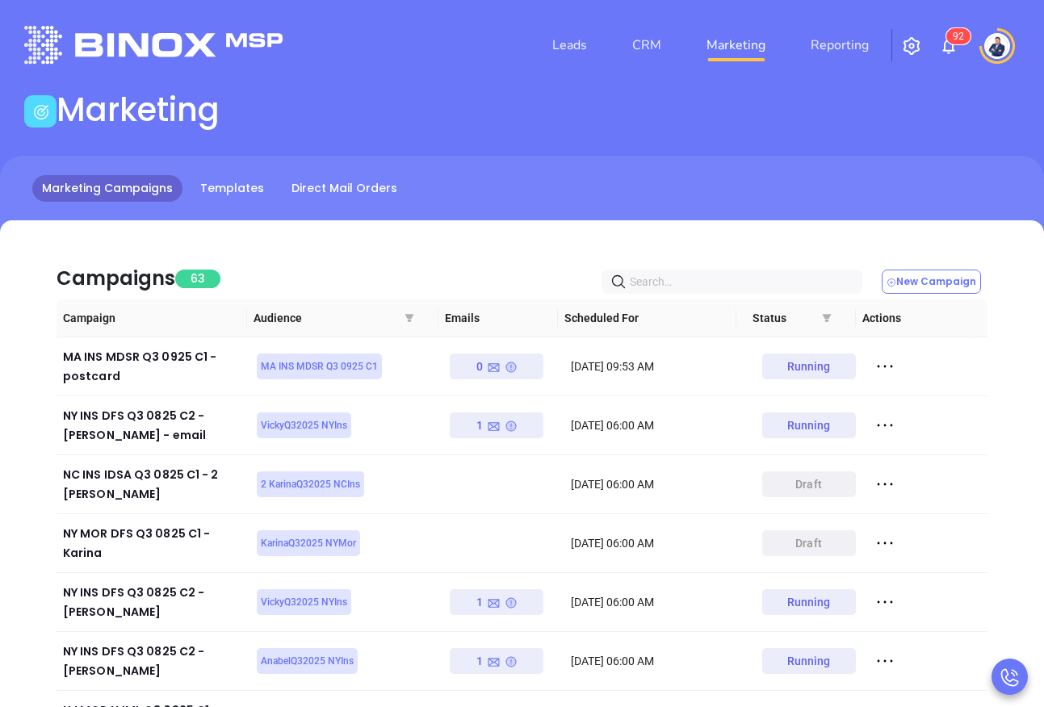
click at [999, 41] on img at bounding box center [997, 46] width 26 height 26
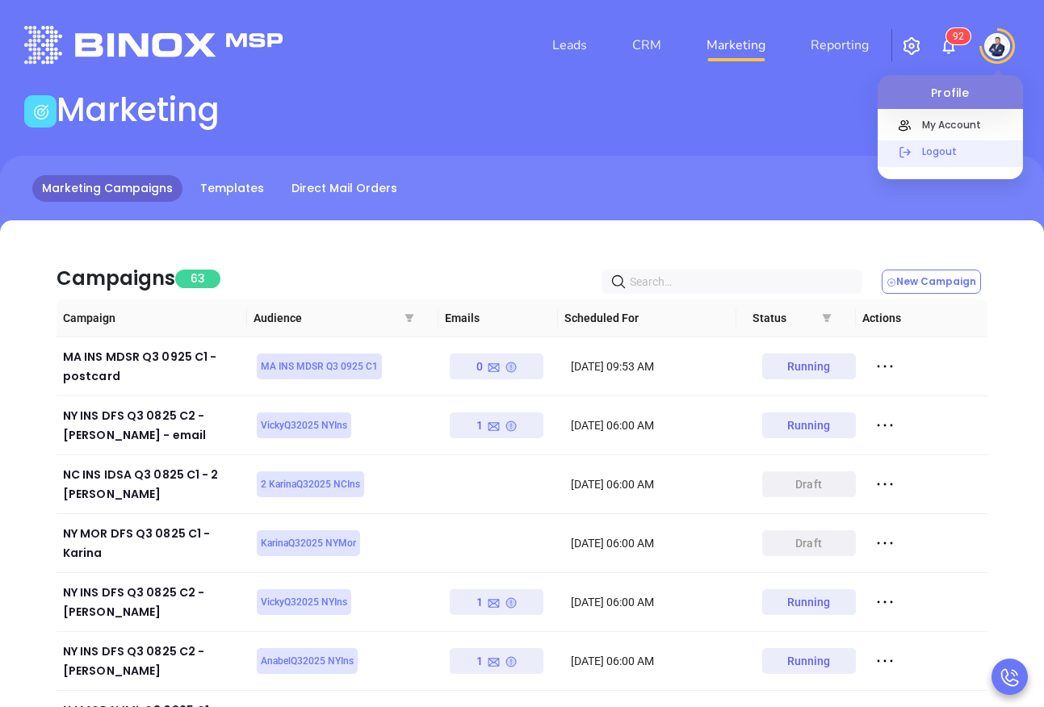
click at [947, 153] on p "Logout" at bounding box center [968, 151] width 109 height 17
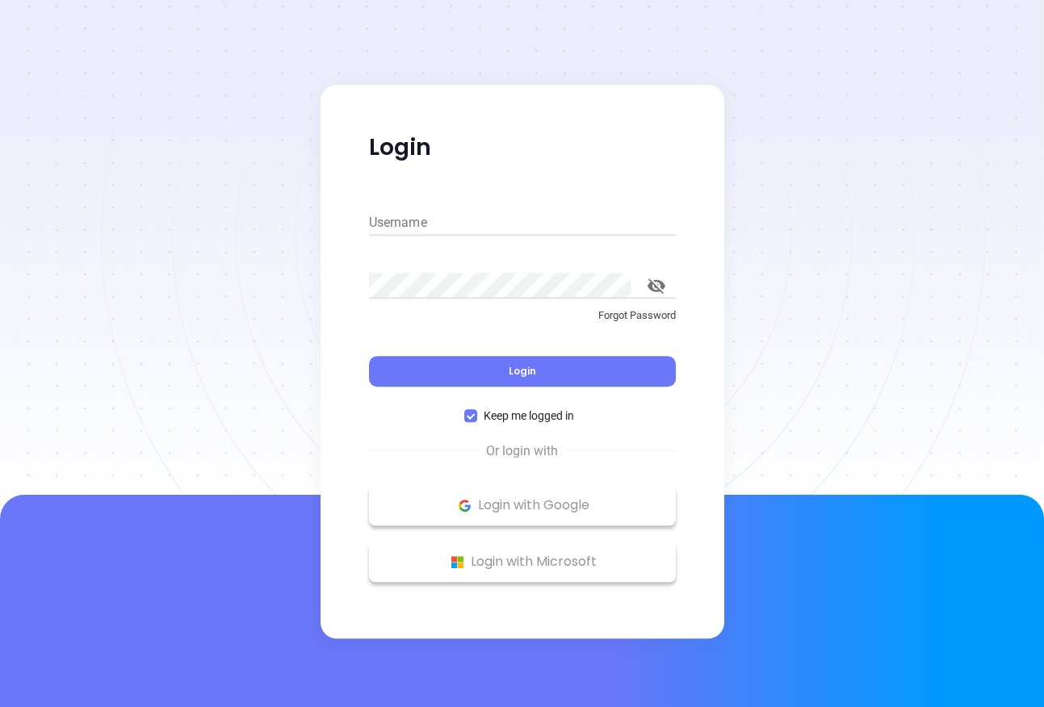
type input "kevin@binoxmsp.com"
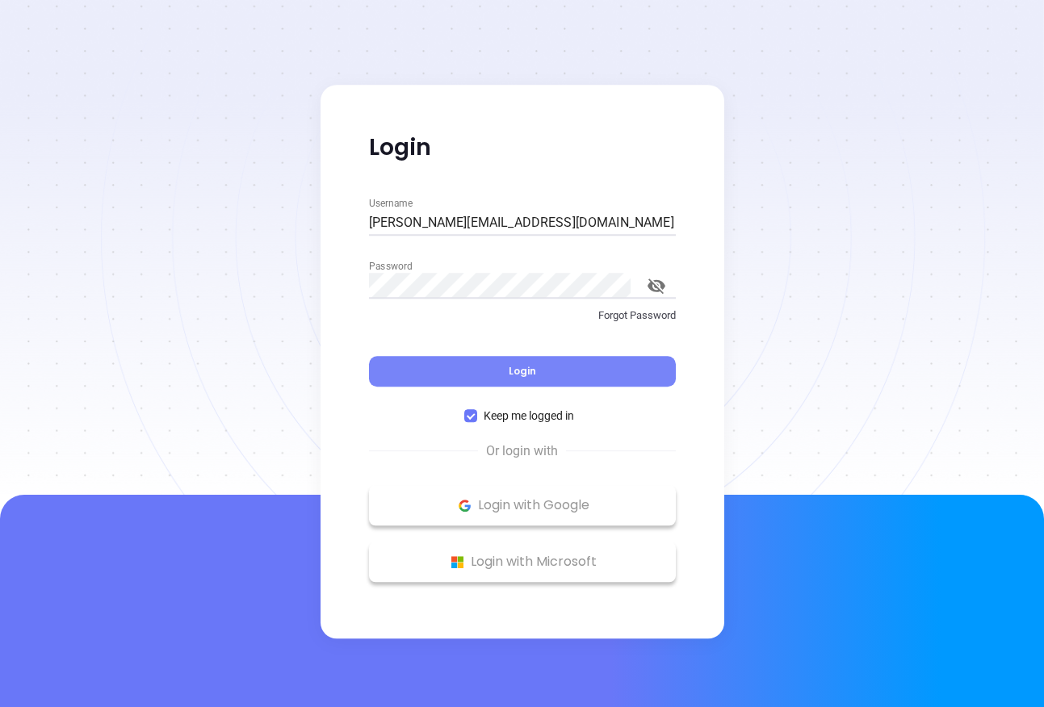
click at [463, 366] on button "Login" at bounding box center [522, 371] width 307 height 31
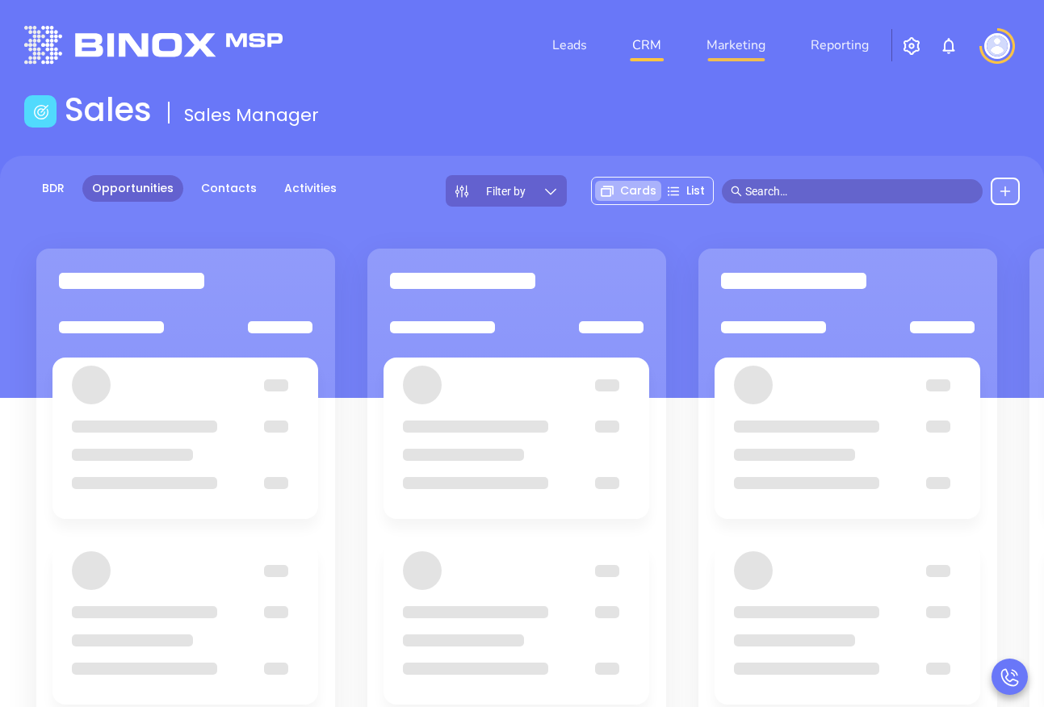
click at [753, 48] on link "Marketing" at bounding box center [736, 45] width 72 height 32
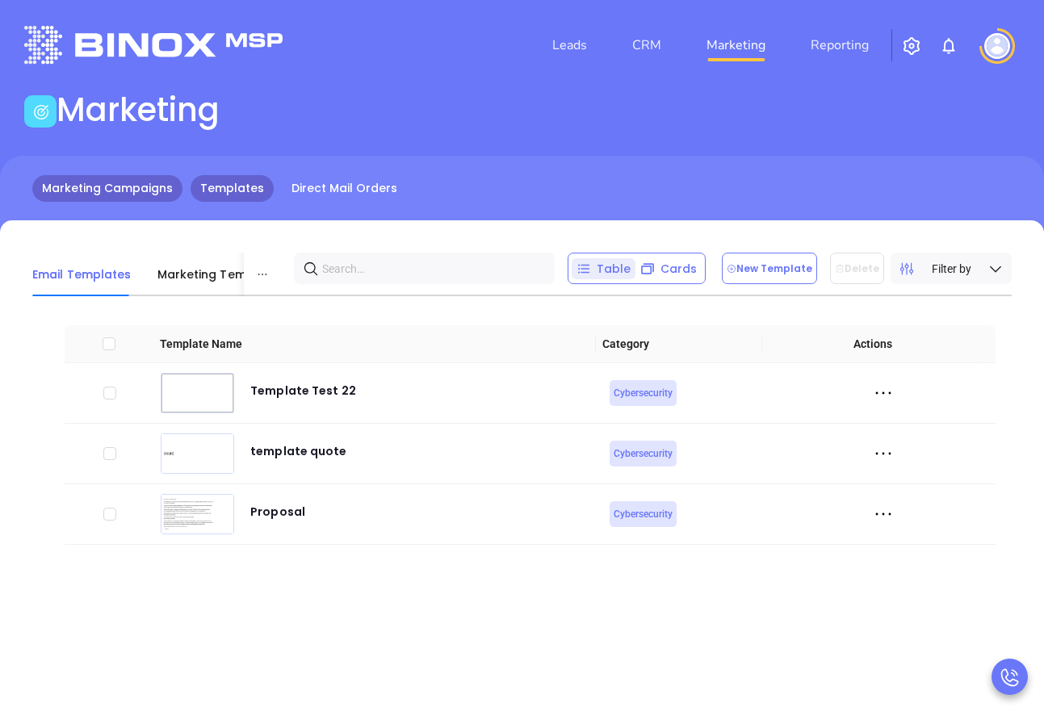
click at [125, 189] on link "Marketing Campaigns" at bounding box center [107, 188] width 150 height 27
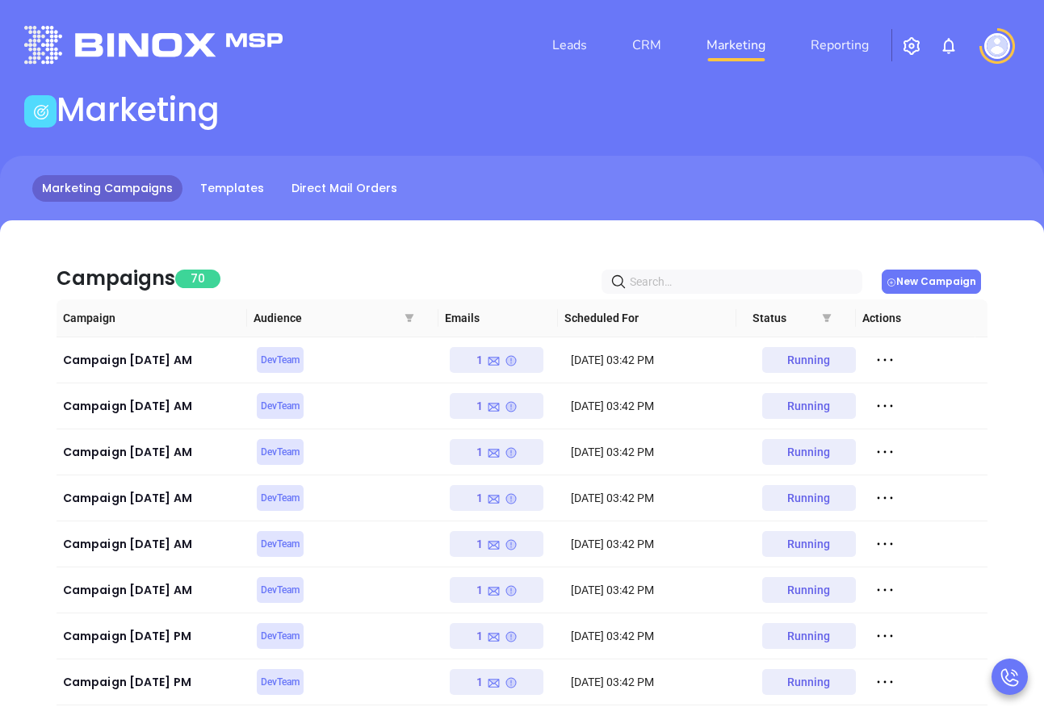
click at [957, 287] on button "New Campaign" at bounding box center [930, 282] width 99 height 24
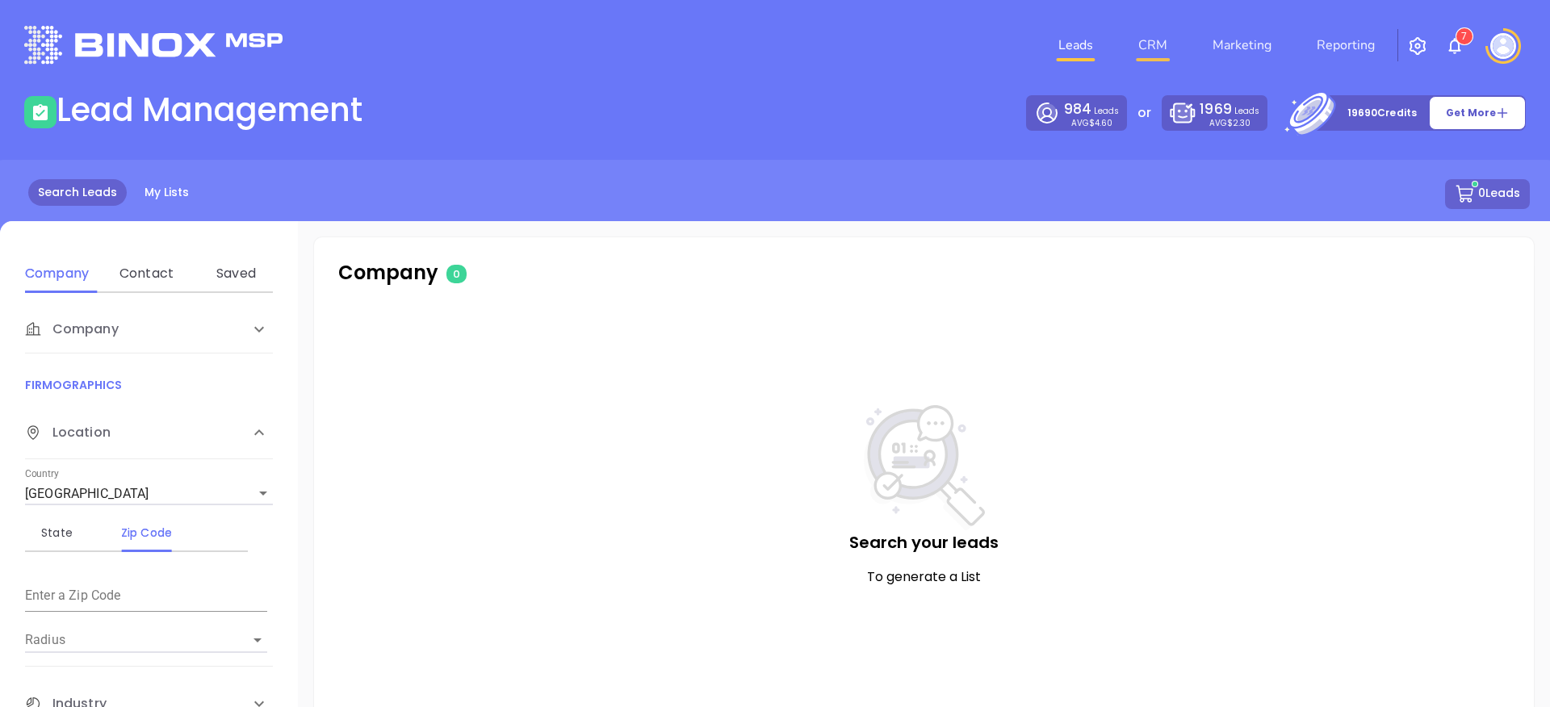
click at [1149, 44] on link "CRM" at bounding box center [1153, 45] width 42 height 32
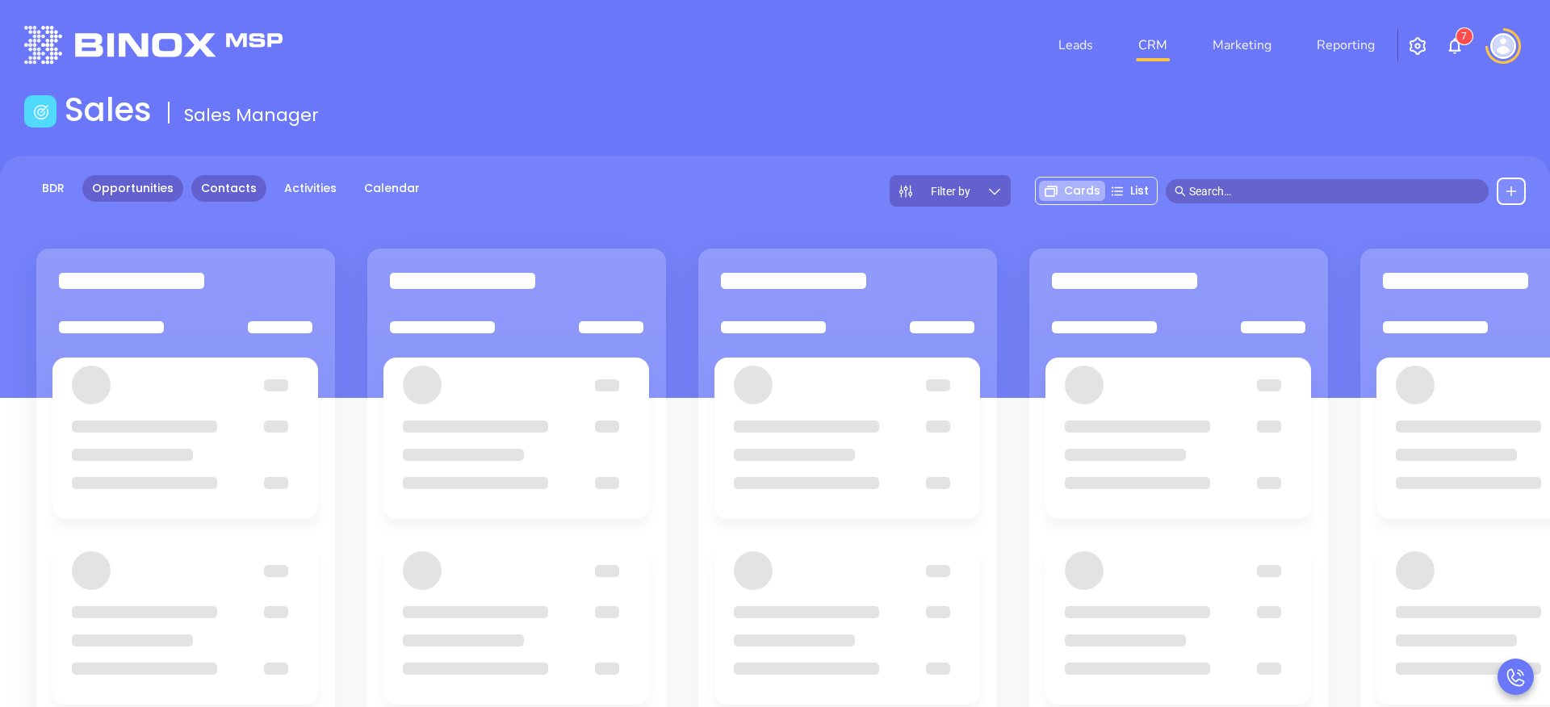
click at [249, 186] on link "Contacts" at bounding box center [228, 188] width 75 height 27
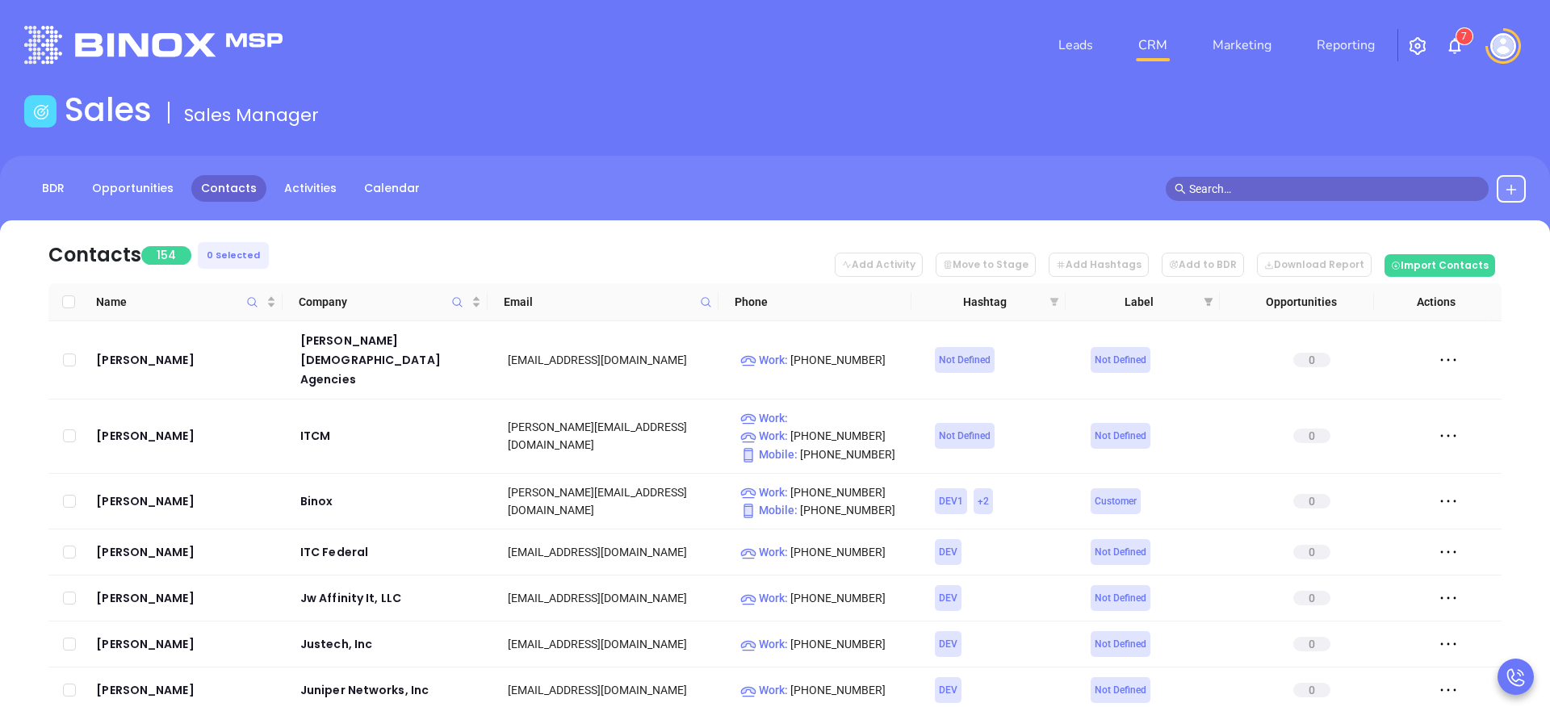
click at [1054, 304] on icon "filter" at bounding box center [1054, 302] width 9 height 8
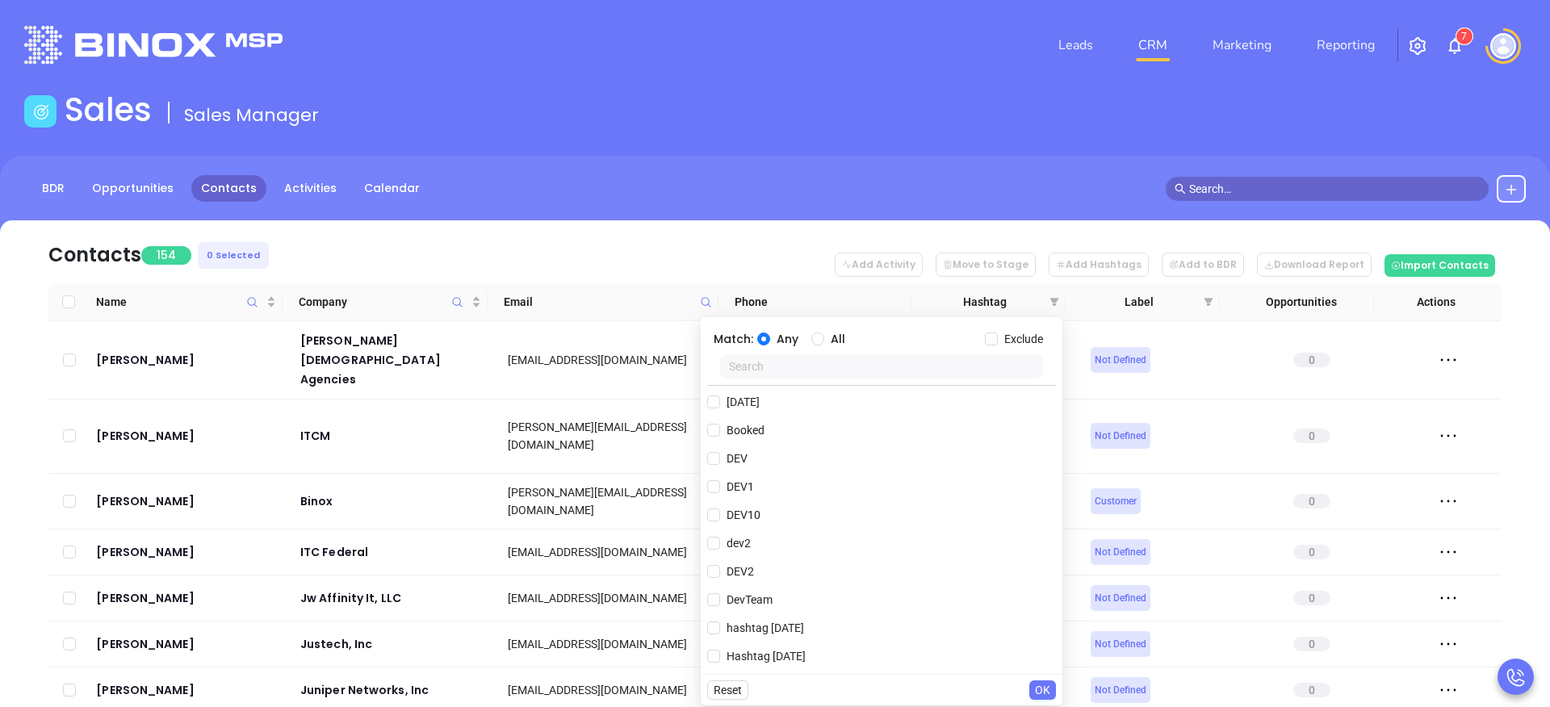
click at [813, 371] on input "text" at bounding box center [881, 366] width 323 height 24
click at [740, 598] on span "DevTeam" at bounding box center [749, 600] width 59 height 18
click at [720, 598] on input "DevTeam" at bounding box center [713, 599] width 13 height 13
checkbox input "true"
click at [1047, 689] on span "OK" at bounding box center [1042, 690] width 15 height 18
